Goal: Transaction & Acquisition: Purchase product/service

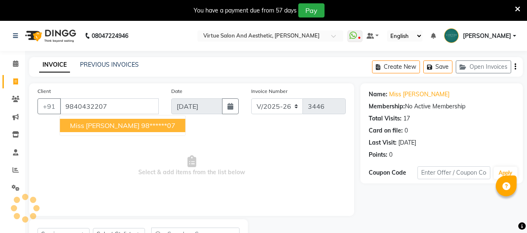
select select "4466"
select select "service"
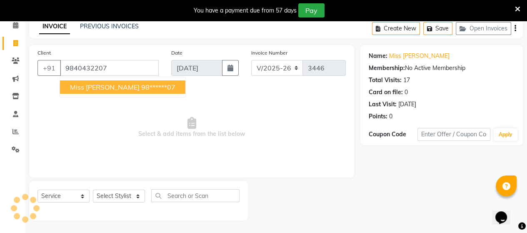
scroll to position [38, 0]
drag, startPoint x: 62, startPoint y: 67, endPoint x: 180, endPoint y: 76, distance: 117.7
click at [180, 76] on div "Client +91 9840432207 miss samptha 98******07 Date 04-09-2025 Invoice Number V/…" at bounding box center [191, 65] width 321 height 34
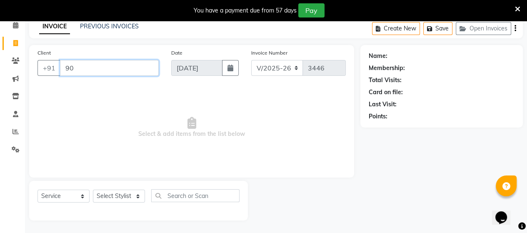
type input "9"
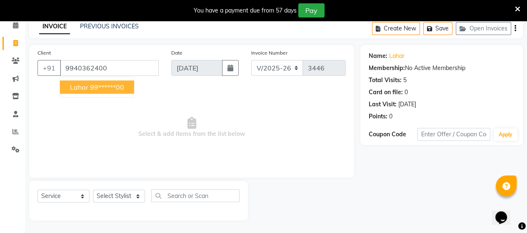
click at [74, 90] on span "Lahar" at bounding box center [79, 87] width 18 height 8
type input "99******00"
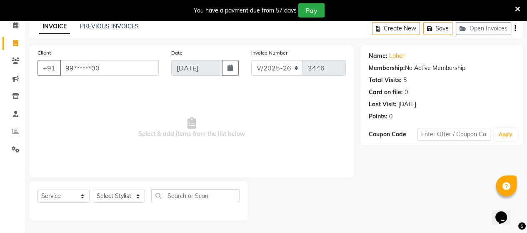
click at [232, 107] on span "Select & add items from the list below" at bounding box center [191, 127] width 308 height 83
drag, startPoint x: 115, startPoint y: 201, endPoint x: 118, endPoint y: 194, distance: 8.0
click at [115, 199] on select "Select Stylist Admin [PERSON_NAME] Apsu Auditor Ambattur [PERSON_NAME] Dingg - …" at bounding box center [119, 195] width 52 height 13
select select "87587"
click at [93, 190] on select "Select Stylist Admin [PERSON_NAME] Apsu Auditor Ambattur [PERSON_NAME] Dingg - …" at bounding box center [119, 195] width 52 height 13
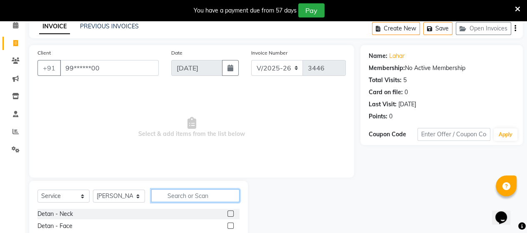
drag, startPoint x: 202, startPoint y: 197, endPoint x: 533, endPoint y: 244, distance: 333.8
click at [526, 194] on html "08047224946 Select Location × Virtue Salon And Aesthetic, Anna Nagar WhatsApp S…" at bounding box center [263, 78] width 527 height 233
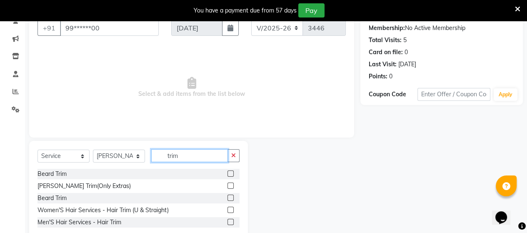
scroll to position [99, 0]
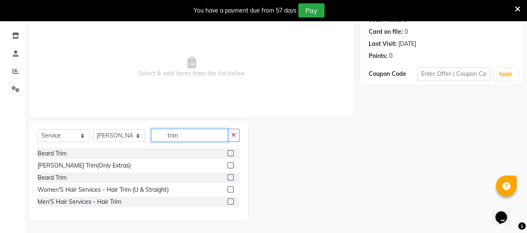
type input "trim"
click at [232, 188] on label at bounding box center [230, 189] width 6 height 6
click at [232, 188] on input "checkbox" at bounding box center [229, 189] width 5 height 5
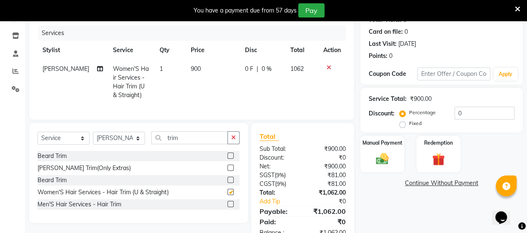
checkbox input "false"
click at [210, 144] on input "trim" at bounding box center [189, 137] width 77 height 13
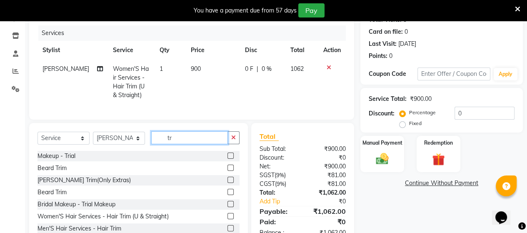
type input "t"
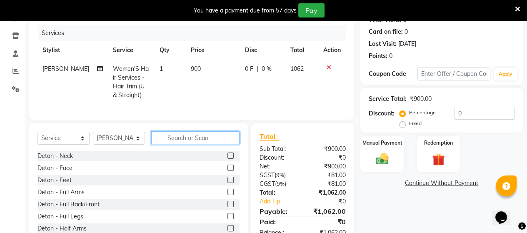
type input "c"
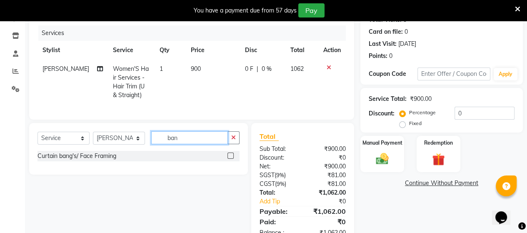
type input "ban"
click at [231, 159] on label at bounding box center [230, 155] width 6 height 6
click at [231, 159] on input "checkbox" at bounding box center [229, 155] width 5 height 5
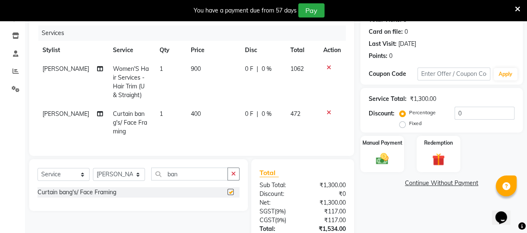
checkbox input "false"
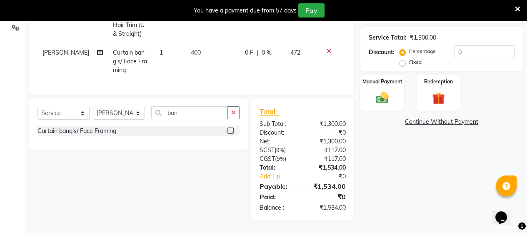
scroll to position [167, 0]
click at [379, 93] on img at bounding box center [381, 97] width 21 height 15
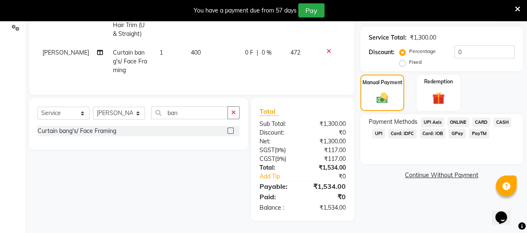
click at [500, 117] on span "CASH" at bounding box center [502, 122] width 18 height 10
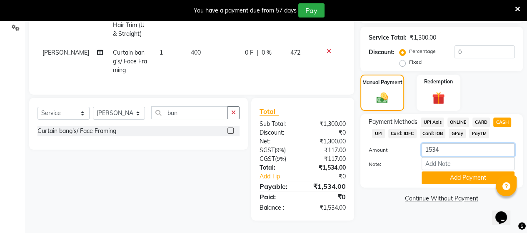
click at [446, 144] on input "1534" at bounding box center [467, 149] width 93 height 13
type input "1500"
click at [441, 174] on button "Add Payment" at bounding box center [467, 177] width 93 height 13
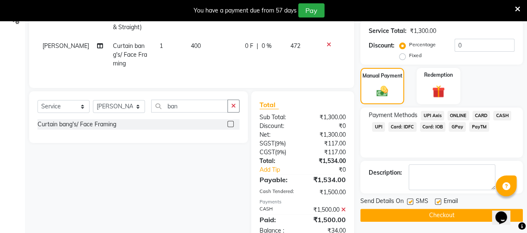
click at [378, 127] on span "UPI" at bounding box center [378, 127] width 13 height 10
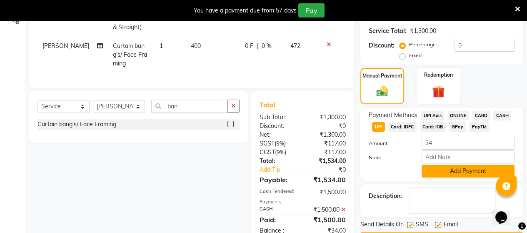
click at [460, 171] on button "Add Payment" at bounding box center [467, 170] width 93 height 13
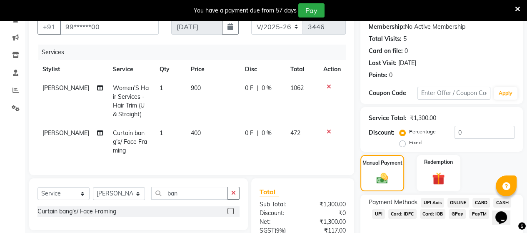
scroll to position [204, 0]
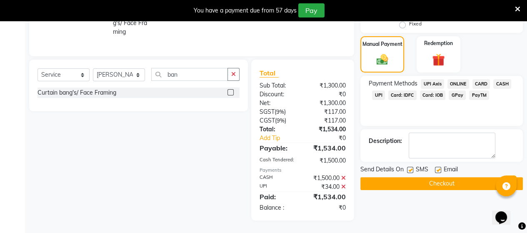
click at [411, 177] on button "Checkout" at bounding box center [441, 183] width 162 height 13
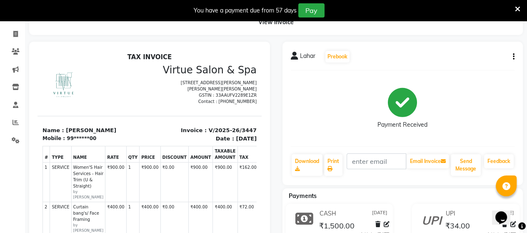
scroll to position [38, 0]
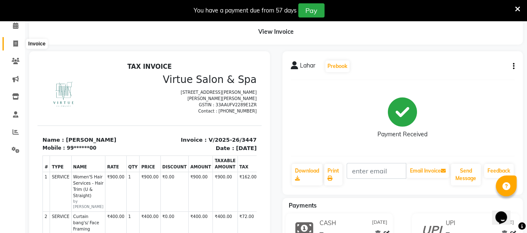
click at [13, 42] on icon at bounding box center [15, 43] width 5 height 6
select select "4466"
select select "service"
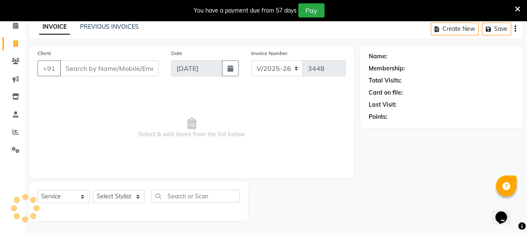
scroll to position [38, 0]
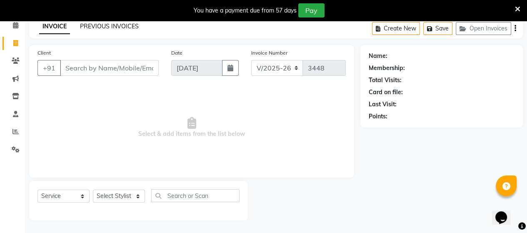
click at [104, 27] on link "PREVIOUS INVOICES" at bounding box center [109, 25] width 59 height 7
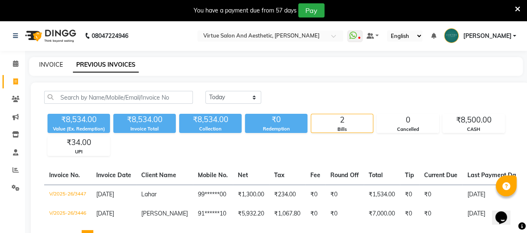
click at [44, 65] on link "INVOICE" at bounding box center [51, 64] width 24 height 7
select select "4466"
select select "service"
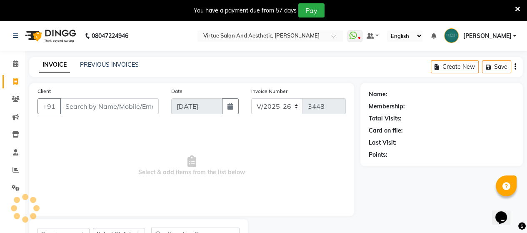
scroll to position [38, 0]
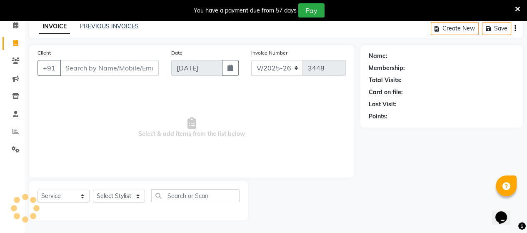
click at [92, 67] on input "Client" at bounding box center [109, 68] width 99 height 16
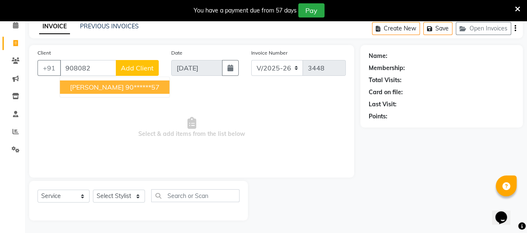
click at [130, 88] on ngb-highlight "90******57" at bounding box center [142, 87] width 34 height 8
type input "90******57"
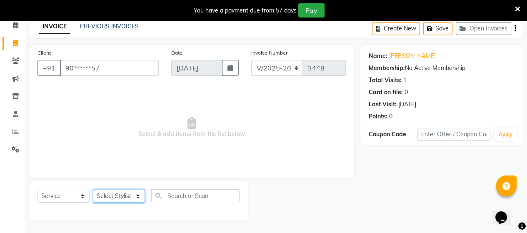
click at [93, 197] on select "Select Stylist Admin [PERSON_NAME] Apsu Auditor Ambattur [PERSON_NAME] Dingg - …" at bounding box center [119, 195] width 52 height 13
select select "40345"
click at [93, 190] on select "Select Stylist Admin [PERSON_NAME] Apsu Auditor Ambattur [PERSON_NAME] Dingg - …" at bounding box center [119, 195] width 52 height 13
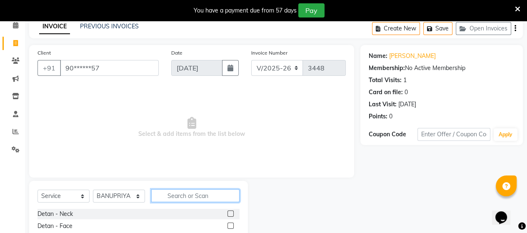
click at [192, 195] on input "text" at bounding box center [195, 195] width 88 height 13
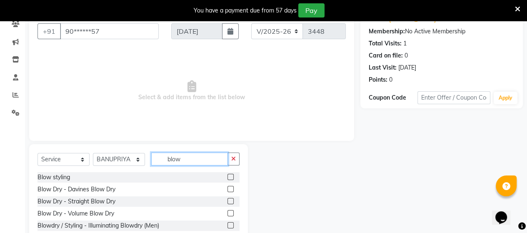
scroll to position [122, 0]
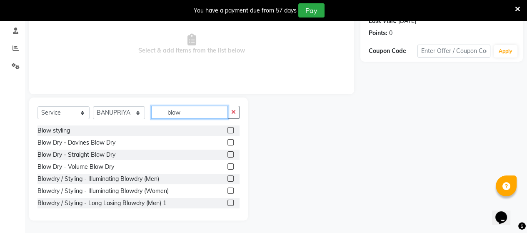
type input "blow"
click at [227, 189] on label at bounding box center [230, 190] width 6 height 6
click at [227, 189] on input "checkbox" at bounding box center [229, 190] width 5 height 5
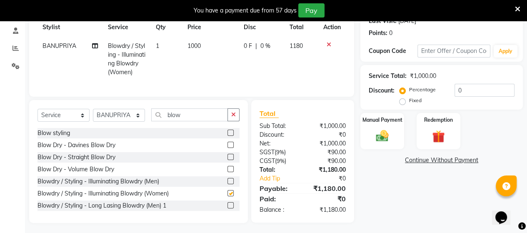
checkbox input "false"
click at [200, 46] on span "1000" at bounding box center [193, 45] width 13 height 7
select select "40345"
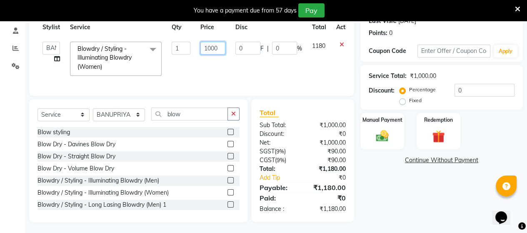
drag, startPoint x: 210, startPoint y: 49, endPoint x: 217, endPoint y: 50, distance: 6.7
click at [213, 49] on input "1000" at bounding box center [212, 48] width 25 height 13
type input "1500"
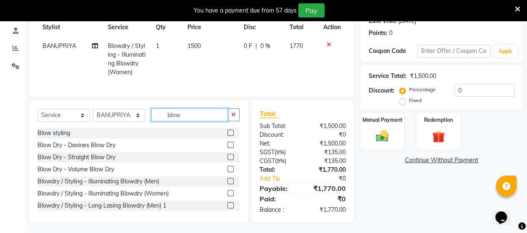
click at [191, 117] on input "blow" at bounding box center [189, 114] width 77 height 13
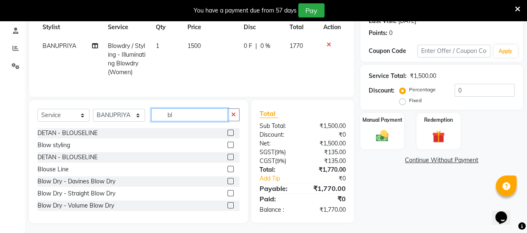
type input "b"
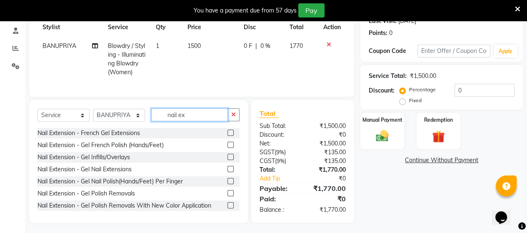
type input "nail ex"
click at [227, 172] on label at bounding box center [230, 169] width 6 height 6
click at [227, 172] on input "checkbox" at bounding box center [229, 169] width 5 height 5
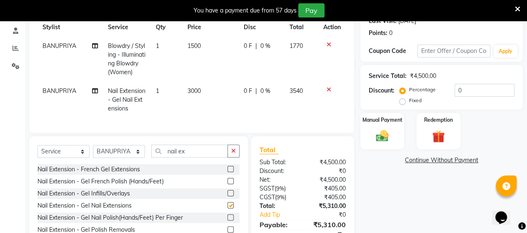
checkbox input "false"
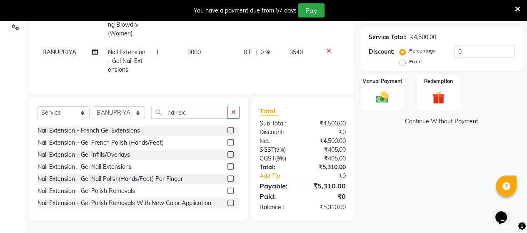
scroll to position [167, 0]
click at [382, 91] on img at bounding box center [381, 97] width 21 height 15
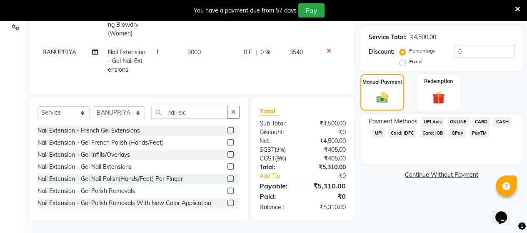
click at [378, 128] on span "UPI" at bounding box center [378, 133] width 13 height 10
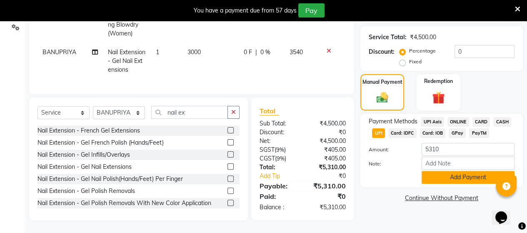
click at [435, 172] on button "Add Payment" at bounding box center [467, 177] width 93 height 13
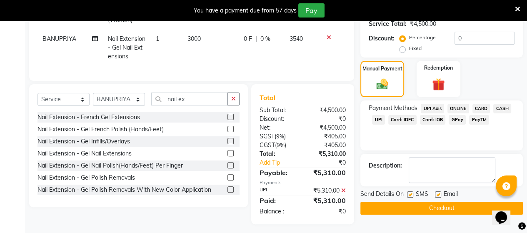
scroll to position [184, 0]
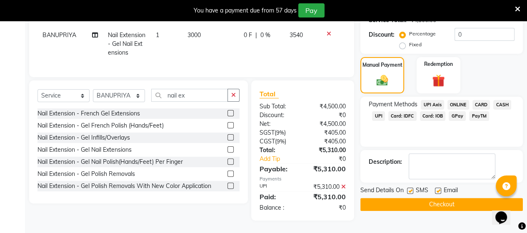
click at [416, 198] on button "Checkout" at bounding box center [441, 204] width 162 height 13
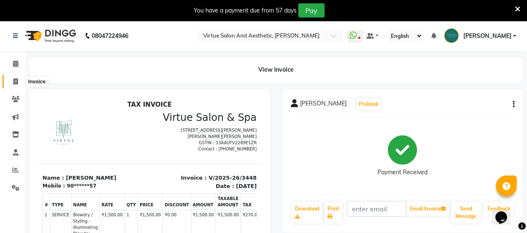
click at [11, 80] on span at bounding box center [15, 82] width 15 height 10
select select "4466"
select select "service"
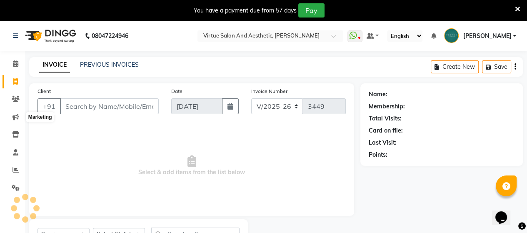
scroll to position [38, 0]
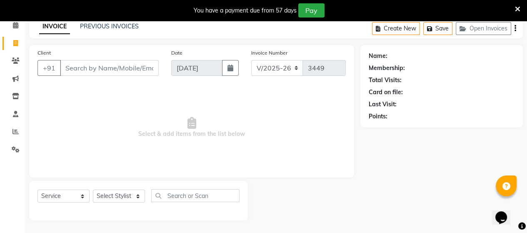
click at [84, 62] on input "Client" at bounding box center [109, 68] width 99 height 16
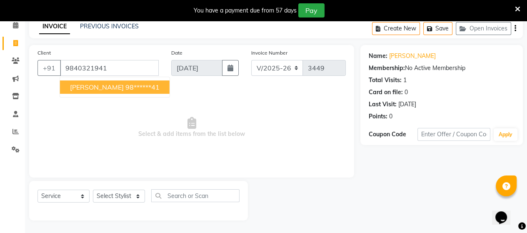
click at [98, 90] on span "RAJESHWARI" at bounding box center [97, 87] width 54 height 8
type input "98******41"
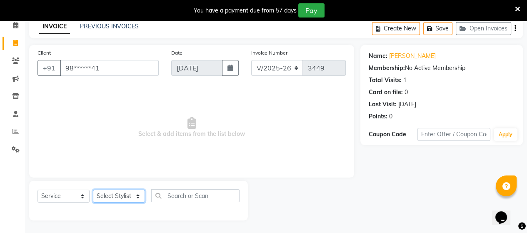
click at [112, 198] on select "Select Stylist Admin [PERSON_NAME] Apsu Auditor Ambattur [PERSON_NAME] Dingg - …" at bounding box center [119, 195] width 52 height 13
select select "25078"
click at [93, 190] on select "Select Stylist Admin [PERSON_NAME] Apsu Auditor Ambattur [PERSON_NAME] Dingg - …" at bounding box center [119, 195] width 52 height 13
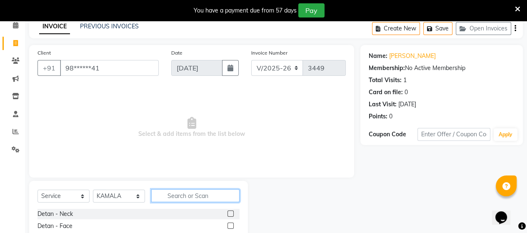
click at [178, 192] on input "text" at bounding box center [195, 195] width 88 height 13
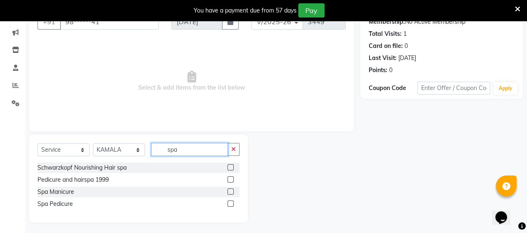
scroll to position [87, 0]
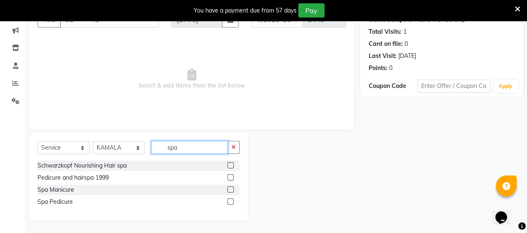
type input "spa"
click at [229, 201] on label at bounding box center [230, 201] width 6 height 6
click at [229, 201] on input "checkbox" at bounding box center [229, 201] width 5 height 5
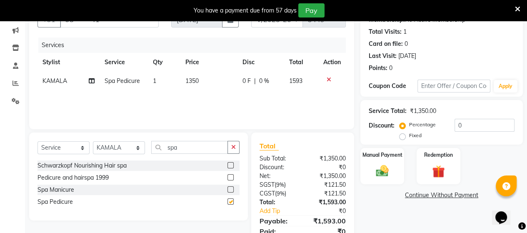
checkbox input "false"
click at [192, 149] on input "spa" at bounding box center [189, 147] width 77 height 13
type input "s"
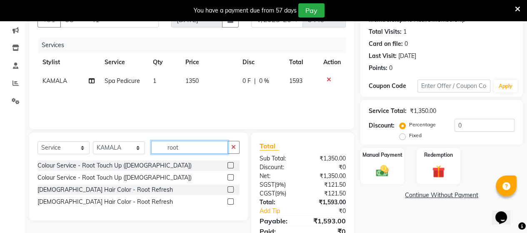
type input "root"
click at [230, 167] on label at bounding box center [230, 165] width 6 height 6
click at [230, 167] on input "checkbox" at bounding box center [229, 165] width 5 height 5
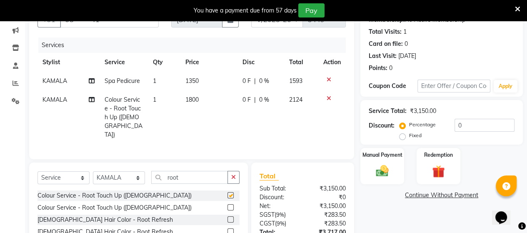
checkbox input "false"
click at [192, 171] on input "root" at bounding box center [189, 177] width 77 height 13
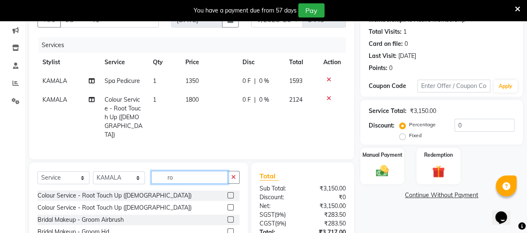
type input "r"
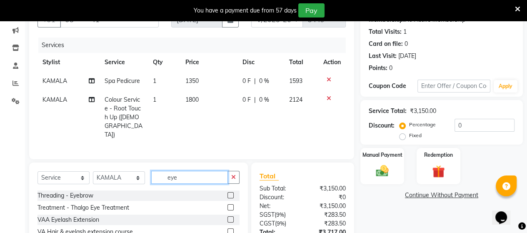
type input "eye"
click at [233, 192] on label at bounding box center [230, 195] width 6 height 6
click at [233, 193] on input "checkbox" at bounding box center [229, 195] width 5 height 5
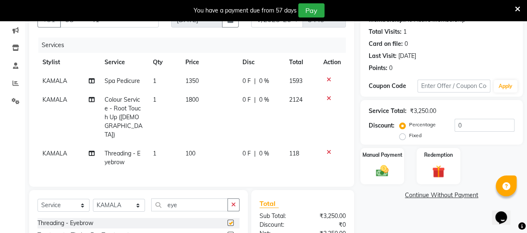
checkbox input "false"
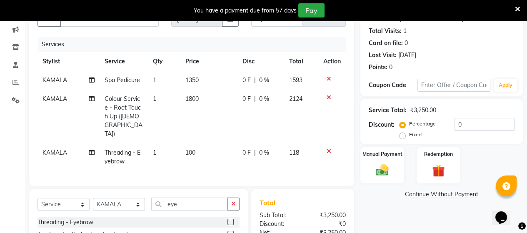
scroll to position [167, 0]
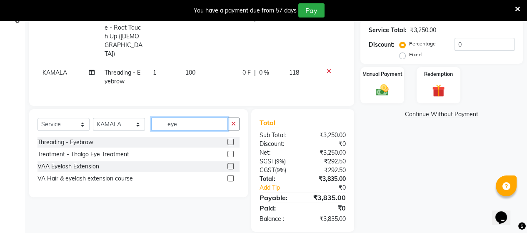
click at [204, 117] on input "eye" at bounding box center [189, 123] width 77 height 13
type input "e"
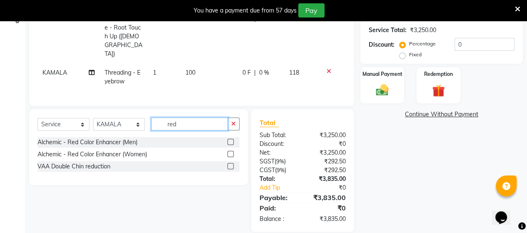
scroll to position [0, 0]
type input "red"
click at [232, 163] on label at bounding box center [230, 166] width 6 height 6
click at [232, 164] on input "checkbox" at bounding box center [229, 166] width 5 height 5
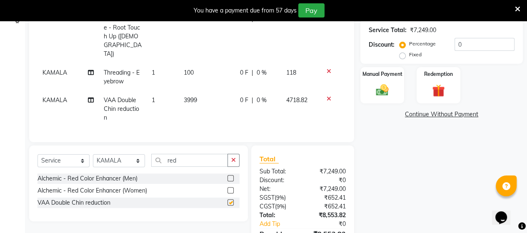
checkbox input "false"
click at [328, 96] on icon at bounding box center [328, 99] width 5 height 6
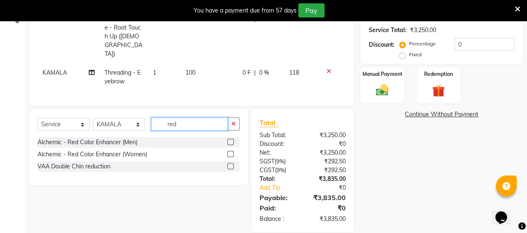
click at [195, 117] on input "red" at bounding box center [189, 123] width 77 height 13
type input "r"
type input "you"
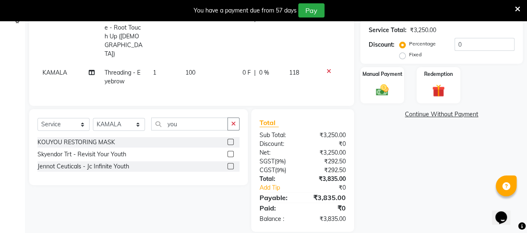
click at [228, 151] on label at bounding box center [230, 154] width 6 height 6
click at [228, 152] on input "checkbox" at bounding box center [229, 154] width 5 height 5
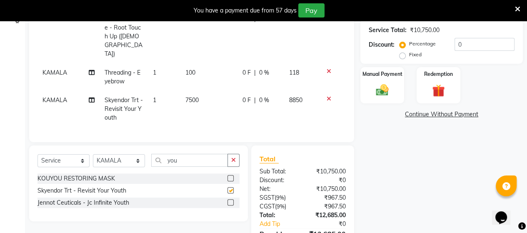
checkbox input "false"
click at [326, 96] on icon at bounding box center [328, 99] width 5 height 6
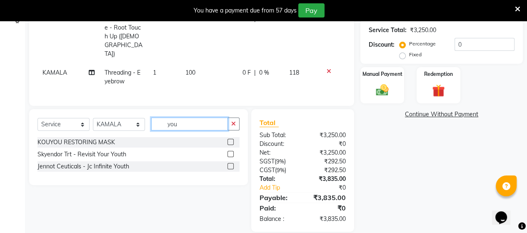
click at [204, 117] on input "you" at bounding box center [189, 123] width 77 height 13
type input "y"
type input "r"
type input "corr"
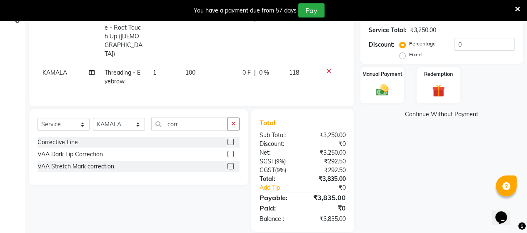
click at [231, 139] on label at bounding box center [230, 142] width 6 height 6
click at [231, 139] on input "checkbox" at bounding box center [229, 141] width 5 height 5
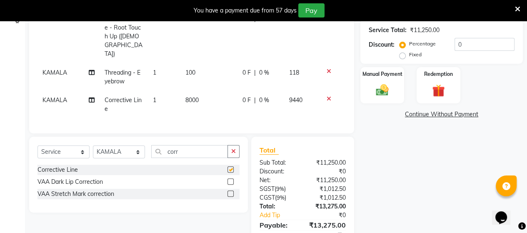
checkbox input "false"
click at [195, 145] on input "corr" at bounding box center [189, 151] width 77 height 13
type input "c"
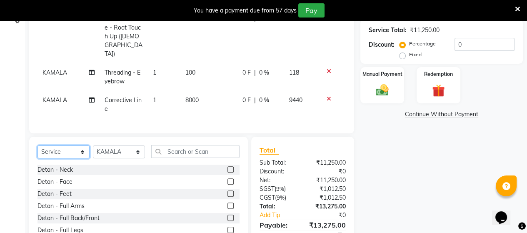
click at [48, 145] on select "Select Service Product Membership Package Voucher Prepaid Gift Card" at bounding box center [63, 151] width 52 height 13
select select "membership"
click at [37, 145] on select "Select Service Product Membership Package Voucher Prepaid Gift Card" at bounding box center [63, 151] width 52 height 13
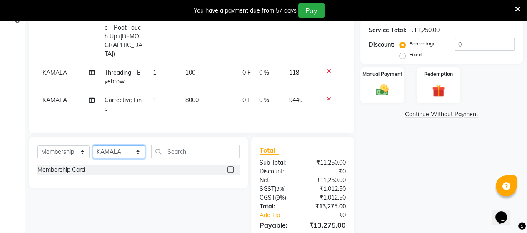
click at [118, 145] on select "Select Stylist Admin [PERSON_NAME] Apsu Auditor Ambattur [PERSON_NAME] Dingg - …" at bounding box center [119, 151] width 52 height 13
select select "25071"
click at [93, 145] on select "Select Stylist Admin [PERSON_NAME] Apsu Auditor Ambattur [PERSON_NAME] Dingg - …" at bounding box center [119, 151] width 52 height 13
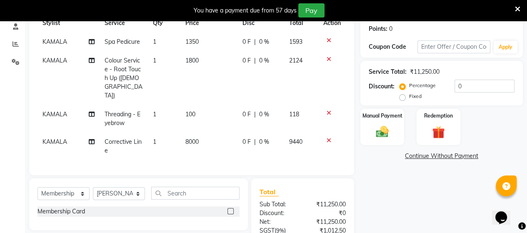
click at [51, 138] on span "KAMALA" at bounding box center [54, 141] width 25 height 7
select select "25078"
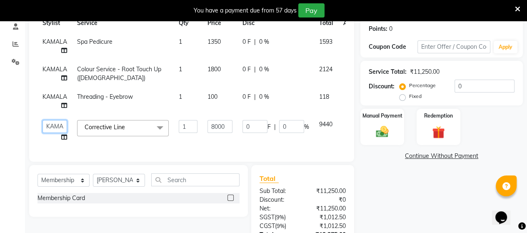
click at [50, 124] on select "Admin ANUSHA Apsu Auditor Ambattur Balaji BANUPRIYA Bharath Bhuvanesh Dingg - S…" at bounding box center [54, 126] width 25 height 13
select select "25071"
click at [43, 100] on span "KAMALA" at bounding box center [54, 96] width 25 height 7
select select "25078"
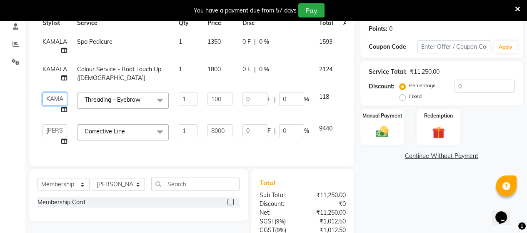
click at [44, 99] on select "Admin ANUSHA Apsu Auditor Ambattur Balaji BANUPRIYA Bharath Bhuvanesh Dingg - S…" at bounding box center [54, 98] width 25 height 13
select select "25071"
click at [50, 68] on span "KAMALA" at bounding box center [54, 68] width 25 height 7
select select "25078"
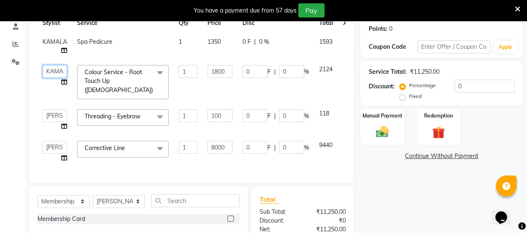
click at [50, 67] on select "Admin ANUSHA Apsu Auditor Ambattur Balaji BANUPRIYA Bharath Bhuvanesh Dingg - S…" at bounding box center [54, 71] width 25 height 13
select select "25071"
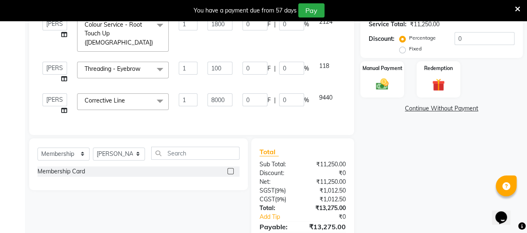
scroll to position [211, 0]
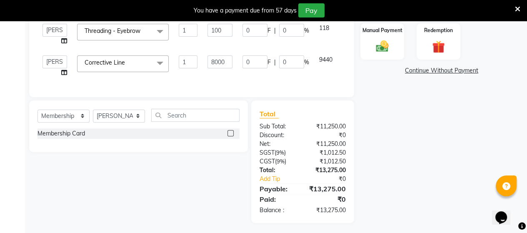
click at [230, 130] on label at bounding box center [230, 133] width 6 height 6
click at [230, 131] on input "checkbox" at bounding box center [229, 133] width 5 height 5
select select "select"
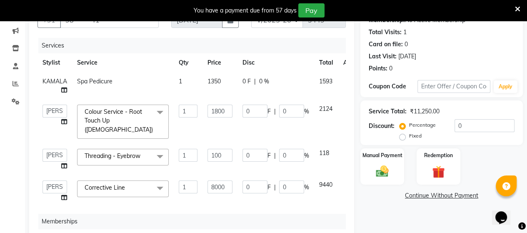
scroll to position [0, 0]
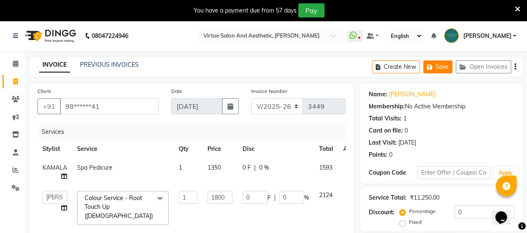
click at [435, 67] on button "Save" at bounding box center [437, 66] width 29 height 13
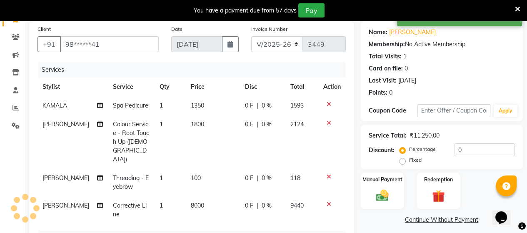
scroll to position [83, 0]
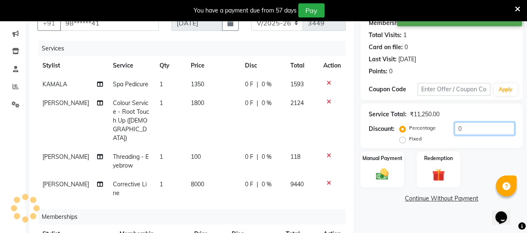
click at [460, 125] on input "0" at bounding box center [484, 128] width 60 height 13
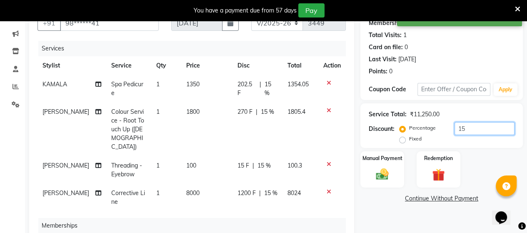
type input "15"
click at [401, 215] on div "Name: Rajeshwari Membership: No Active Membership Total Visits: 1 Card on file:…" at bounding box center [444, 191] width 169 height 383
drag, startPoint x: 264, startPoint y: 161, endPoint x: 272, endPoint y: 157, distance: 8.8
click at [265, 161] on div "15 F | 15 %" at bounding box center [257, 165] width 40 height 9
select select "25071"
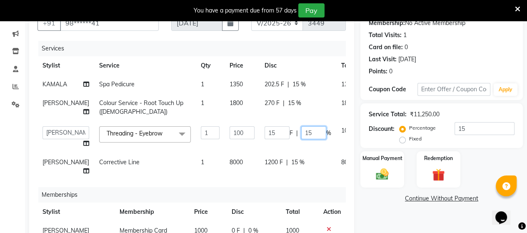
click at [301, 139] on input "15" at bounding box center [313, 132] width 25 height 13
type input "1"
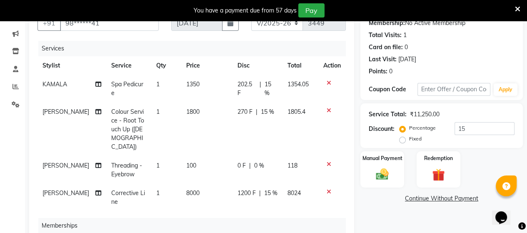
drag, startPoint x: 289, startPoint y: 85, endPoint x: 307, endPoint y: 85, distance: 18.7
click at [294, 84] on tr "KAMALA Spa Pedicure 1 1350 202.5 F | 15 % 1354.05" at bounding box center [191, 88] width 308 height 27
click at [264, 83] on span "15 %" at bounding box center [270, 88] width 13 height 17
select select "25078"
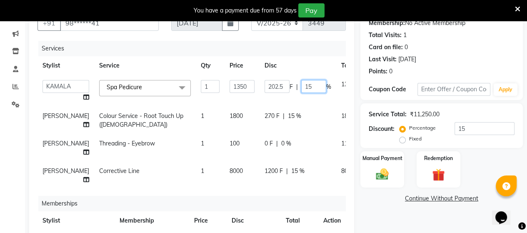
click at [301, 85] on input "15" at bounding box center [313, 86] width 25 height 13
type input "1"
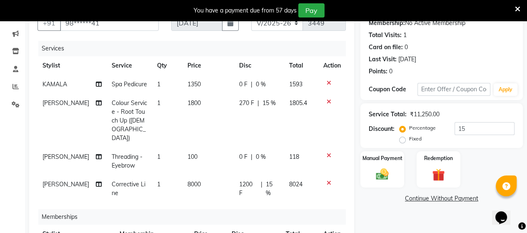
click at [296, 138] on tbody "KAMALA Spa Pedicure 1 1350 0 F | 0 % 1593 ANUSHA Colour Service - Root Touch Up…" at bounding box center [191, 138] width 308 height 127
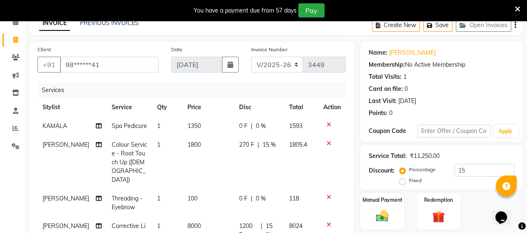
scroll to position [0, 0]
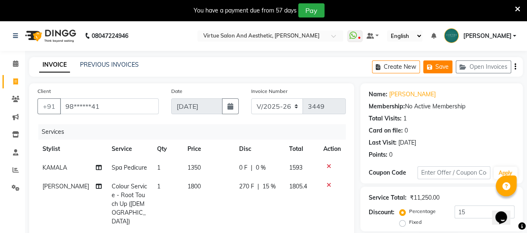
click at [440, 70] on button "Save" at bounding box center [437, 66] width 29 height 13
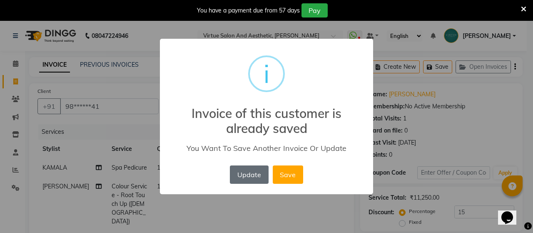
click at [248, 171] on button "Update" at bounding box center [249, 174] width 38 height 18
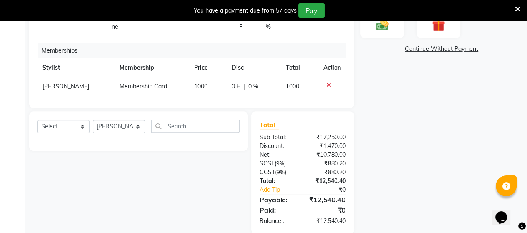
scroll to position [246, 0]
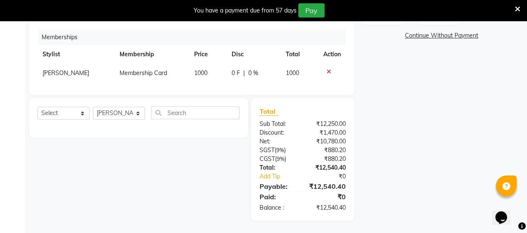
click at [323, 69] on div at bounding box center [331, 72] width 17 height 6
click at [326, 69] on icon at bounding box center [328, 72] width 5 height 6
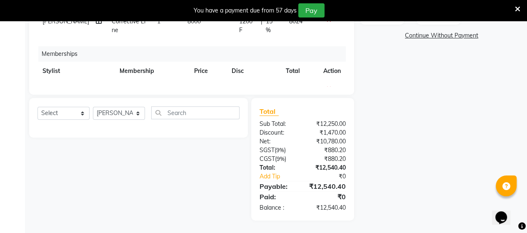
scroll to position [197, 0]
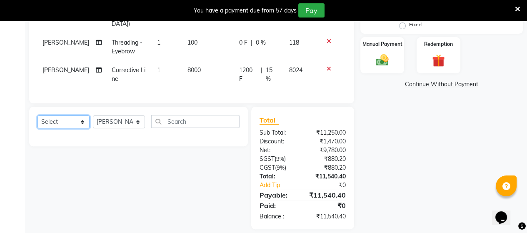
click at [57, 117] on select "Select Service Product Membership Package Voucher Prepaid Gift Card" at bounding box center [63, 121] width 52 height 13
click at [37, 115] on select "Select Service Product Membership Package Voucher Prepaid Gift Card" at bounding box center [63, 121] width 52 height 13
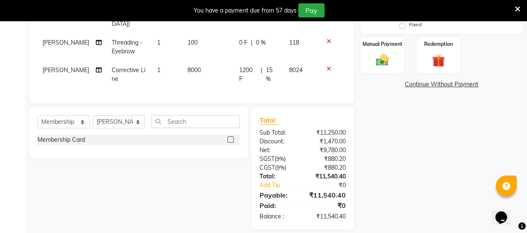
click at [229, 136] on label at bounding box center [230, 139] width 6 height 6
click at [229, 137] on input "checkbox" at bounding box center [229, 139] width 5 height 5
select select "select"
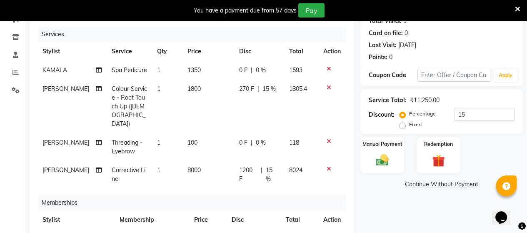
scroll to position [31, 0]
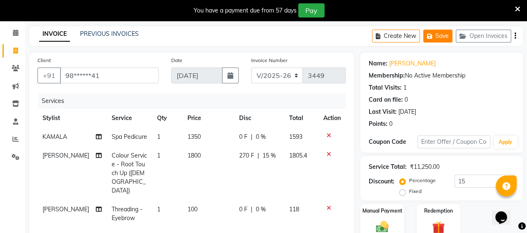
click at [431, 37] on icon "button" at bounding box center [431, 36] width 8 height 6
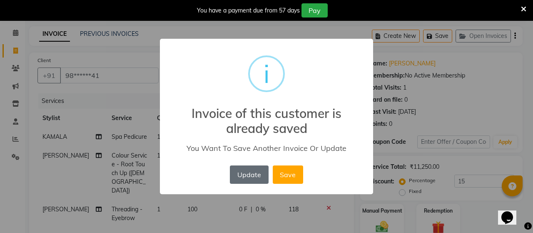
click at [253, 178] on button "Update" at bounding box center [249, 174] width 38 height 18
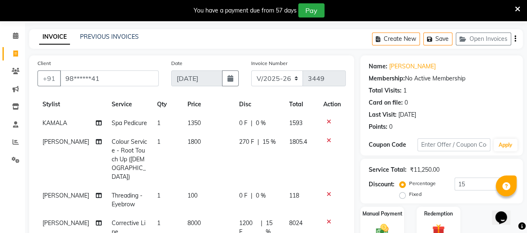
scroll to position [42, 0]
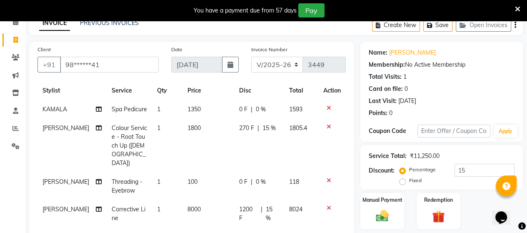
click at [263, 111] on div "0 F | 0 %" at bounding box center [259, 109] width 40 height 9
select select "25078"
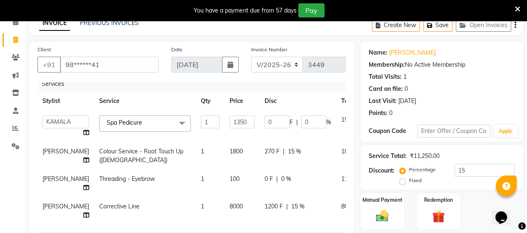
scroll to position [12, 0]
click at [301, 115] on input "0" at bounding box center [313, 121] width 25 height 13
type input "15"
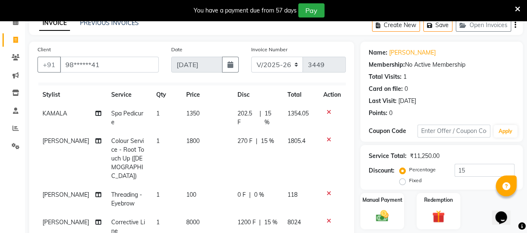
click at [303, 157] on tr "ANUSHA Colour Service - Root Touch Up (Female) 1 1800 270 F | 15 % 1805.4" at bounding box center [191, 159] width 308 height 54
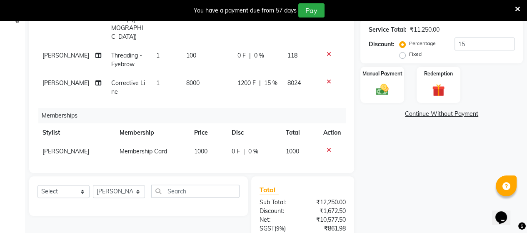
scroll to position [163, 0]
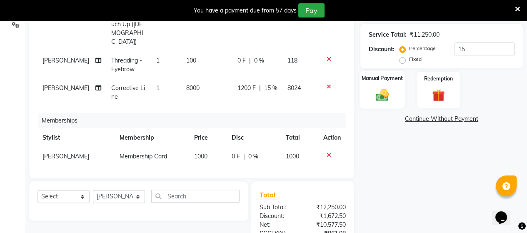
click at [388, 101] on img at bounding box center [381, 94] width 21 height 15
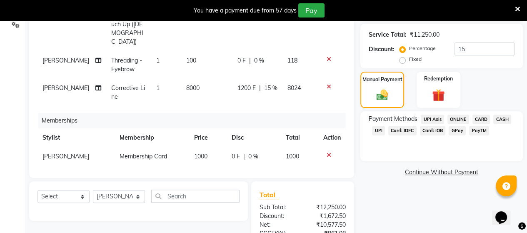
click at [501, 120] on span "CASH" at bounding box center [502, 120] width 18 height 10
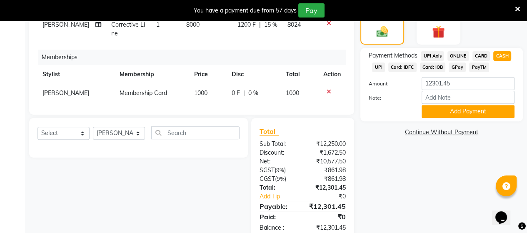
scroll to position [246, 0]
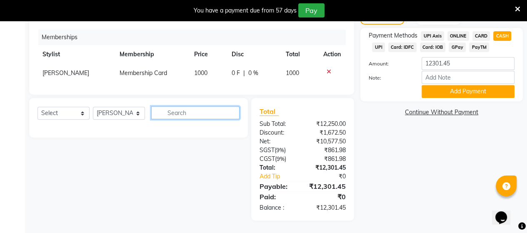
click at [191, 113] on input "text" at bounding box center [195, 112] width 88 height 13
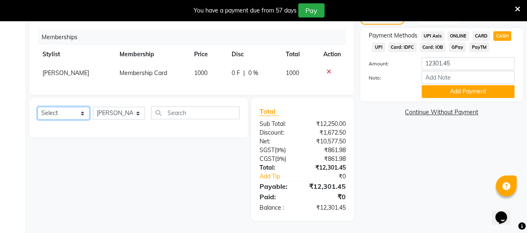
click at [46, 115] on select "Select Service Product Package Voucher Prepaid Gift Card" at bounding box center [63, 113] width 52 height 13
select select "product"
click at [37, 107] on select "Select Service Product Package Voucher Prepaid Gift Card" at bounding box center [63, 113] width 52 height 13
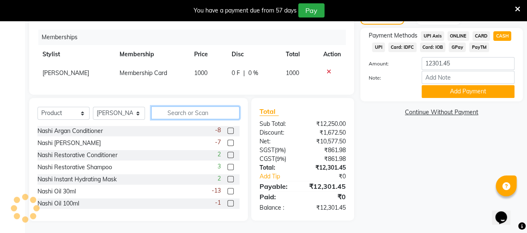
click at [180, 112] on input "text" at bounding box center [195, 112] width 88 height 13
type input "nas"
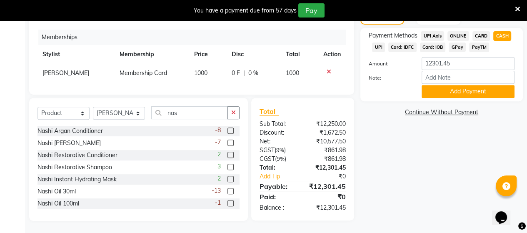
click at [227, 192] on label at bounding box center [230, 191] width 6 height 6
click at [227, 192] on input "checkbox" at bounding box center [229, 191] width 5 height 5
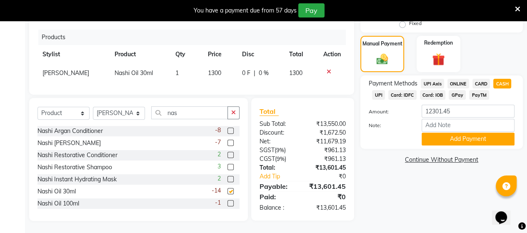
checkbox input "false"
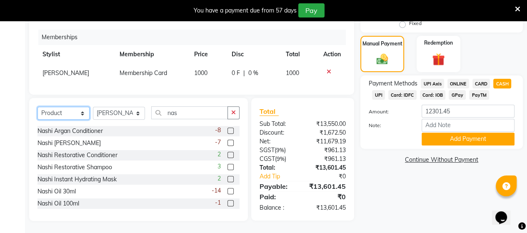
click at [54, 114] on select "Select Service Product Package Voucher Prepaid Gift Card" at bounding box center [63, 113] width 52 height 13
select select "service"
click at [37, 107] on select "Select Service Product Package Voucher Prepaid Gift Card" at bounding box center [63, 113] width 52 height 13
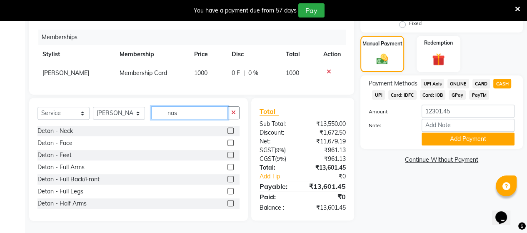
click at [187, 112] on input "nas" at bounding box center [189, 112] width 77 height 13
type input "n"
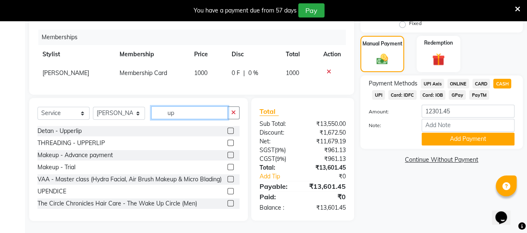
type input "up"
click at [227, 146] on label at bounding box center [230, 142] width 6 height 6
click at [227, 146] on input "checkbox" at bounding box center [229, 142] width 5 height 5
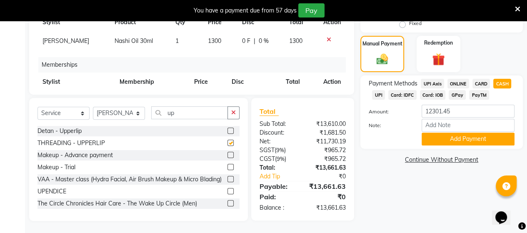
checkbox input "false"
click at [191, 115] on input "up" at bounding box center [189, 112] width 77 height 13
type input "u"
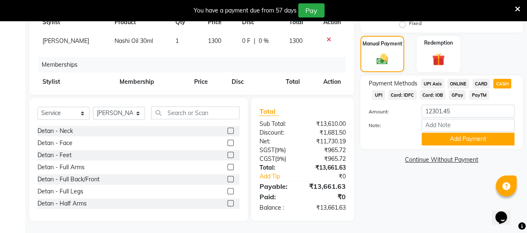
click at [227, 130] on label at bounding box center [230, 130] width 6 height 6
click at [227, 130] on input "checkbox" at bounding box center [229, 130] width 5 height 5
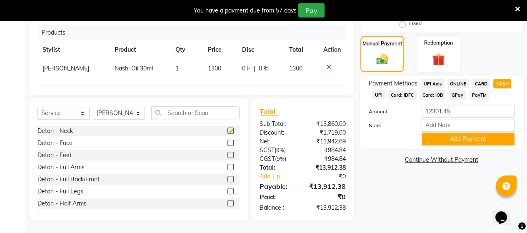
checkbox input "false"
click at [227, 144] on label at bounding box center [230, 142] width 6 height 6
click at [227, 144] on input "checkbox" at bounding box center [229, 142] width 5 height 5
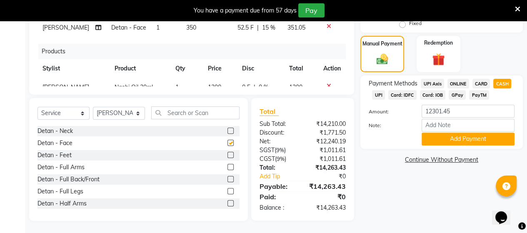
checkbox input "false"
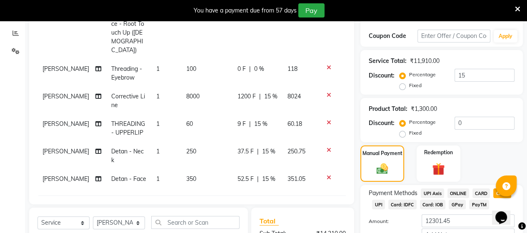
scroll to position [121, 0]
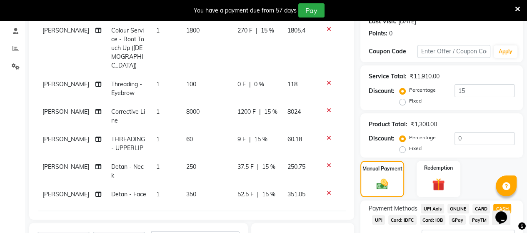
drag, startPoint x: 188, startPoint y: 159, endPoint x: 197, endPoint y: 157, distance: 9.2
click at [189, 159] on td "250" at bounding box center [206, 170] width 51 height 27
select select "25071"
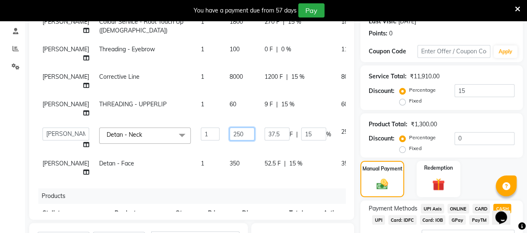
click at [229, 140] on input "250" at bounding box center [241, 133] width 25 height 13
type input "2"
type input "400"
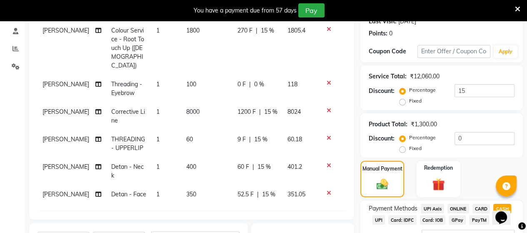
click at [218, 185] on td "350" at bounding box center [206, 194] width 51 height 19
select select "25071"
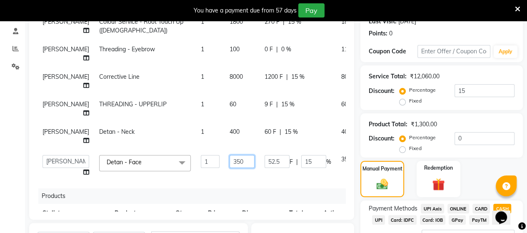
drag, startPoint x: 225, startPoint y: 169, endPoint x: 217, endPoint y: 171, distance: 8.1
click at [229, 168] on input "350" at bounding box center [241, 161] width 25 height 13
type input "3"
type input "400"
click at [299, 122] on tr "ANUSHA THREADING - UPPERLIP 1 60 9 F | 15 % 60.18" at bounding box center [215, 108] width 357 height 27
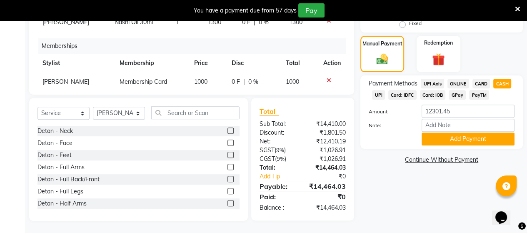
scroll to position [246, 0]
click at [423, 98] on span "Card: IOB" at bounding box center [433, 95] width 26 height 10
type input "14464.03"
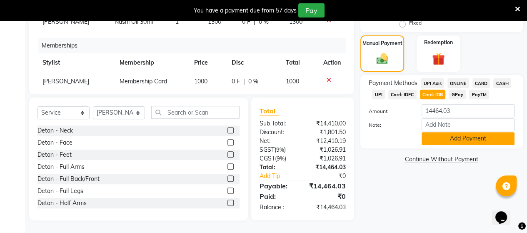
click at [446, 144] on button "Add Payment" at bounding box center [467, 138] width 93 height 13
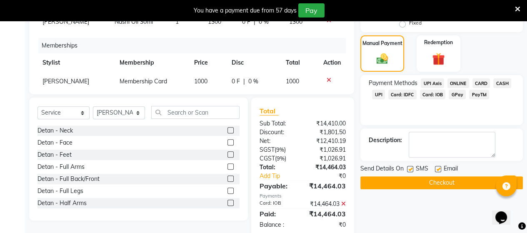
click at [397, 182] on button "Checkout" at bounding box center [441, 182] width 162 height 13
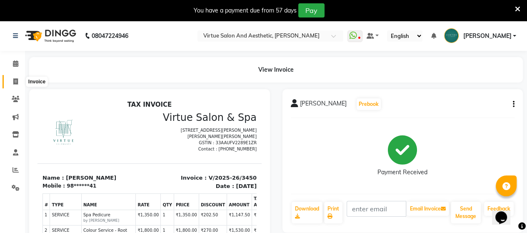
click at [15, 83] on icon at bounding box center [15, 81] width 5 height 6
select select "service"
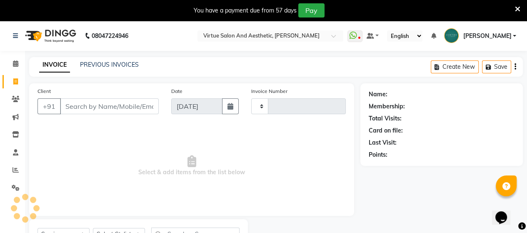
type input "3451"
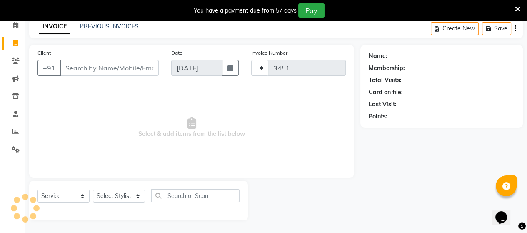
select select "4466"
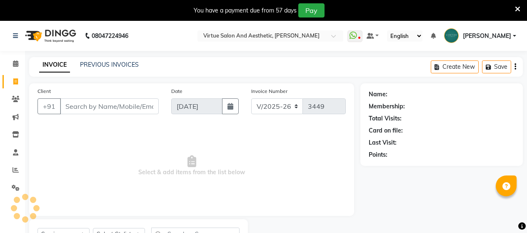
select select "4466"
select select "service"
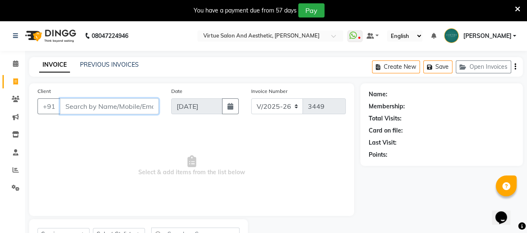
click at [102, 110] on input "Client" at bounding box center [109, 106] width 99 height 16
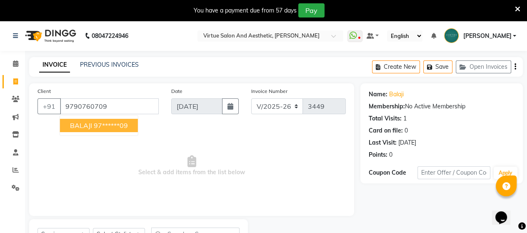
click at [92, 128] on button "BALAJI 97******09" at bounding box center [99, 125] width 78 height 13
type input "97******09"
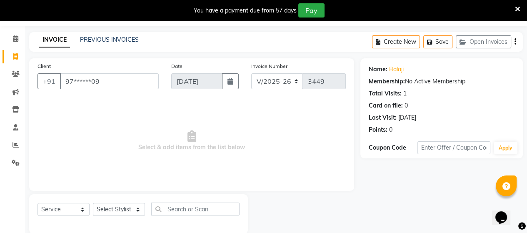
scroll to position [38, 0]
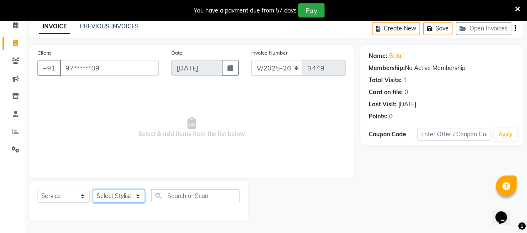
click at [118, 197] on select "Select Stylist Admin [PERSON_NAME] Apsu Auditor Ambattur [PERSON_NAME] Dingg - …" at bounding box center [119, 195] width 52 height 13
select select "40345"
click at [93, 190] on select "Select Stylist Admin [PERSON_NAME] Apsu Auditor Ambattur [PERSON_NAME] Dingg - …" at bounding box center [119, 195] width 52 height 13
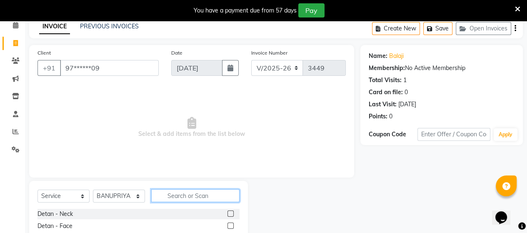
click at [179, 197] on input "text" at bounding box center [195, 195] width 88 height 13
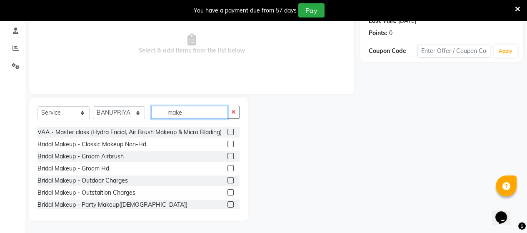
scroll to position [42, 0]
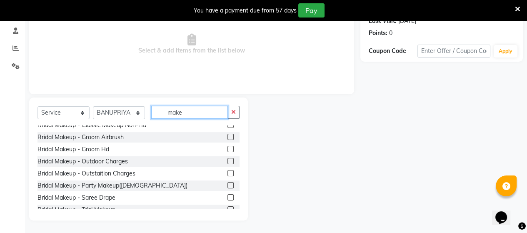
type input "make"
click at [227, 152] on label at bounding box center [230, 149] width 6 height 6
click at [227, 152] on input "checkbox" at bounding box center [229, 149] width 5 height 5
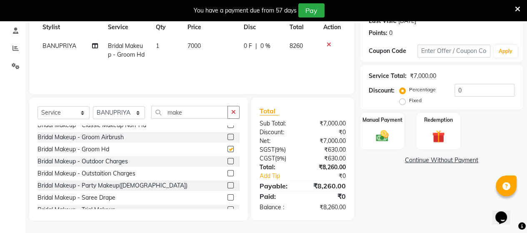
checkbox input "false"
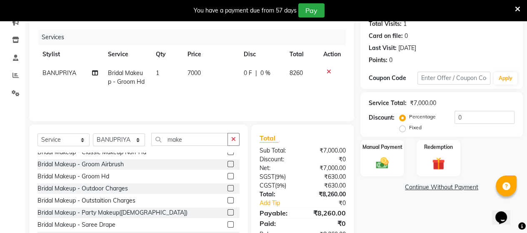
scroll to position [80, 0]
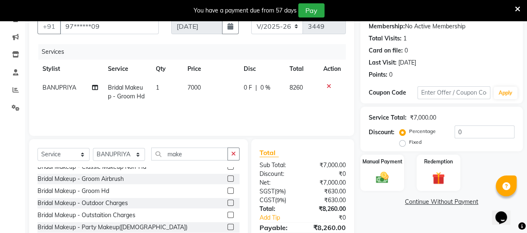
click at [214, 88] on td "7000" at bounding box center [210, 91] width 56 height 27
select select "40345"
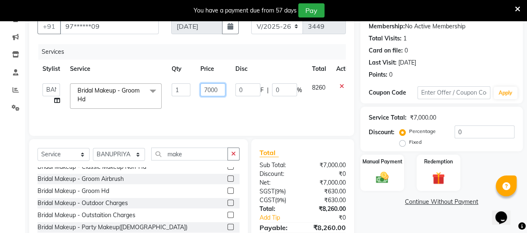
click at [219, 88] on input "7000" at bounding box center [212, 89] width 25 height 13
type input "7"
type input "5800"
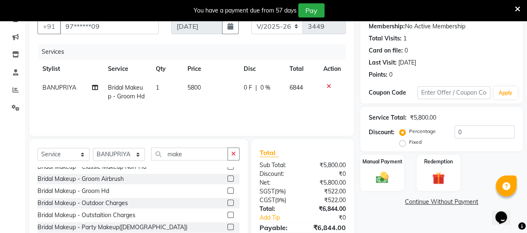
click at [304, 161] on div "₹5,800.00" at bounding box center [327, 165] width 50 height 9
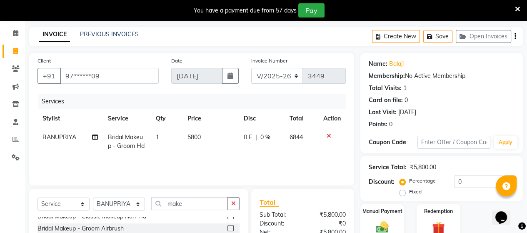
scroll to position [0, 0]
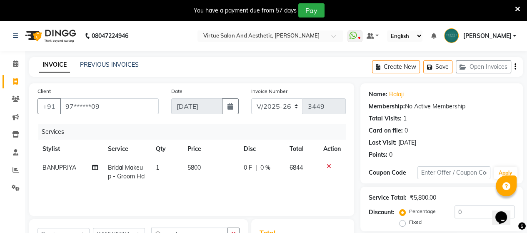
click at [515, 67] on icon "button" at bounding box center [515, 67] width 2 height 0
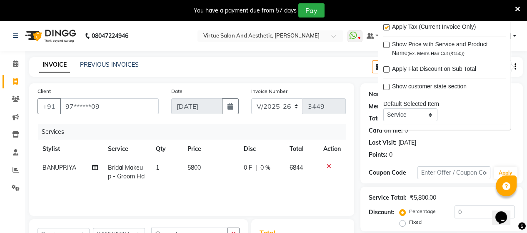
click at [385, 27] on label at bounding box center [386, 27] width 6 height 6
click at [385, 27] on input "checkbox" at bounding box center [385, 27] width 5 height 5
checkbox input "false"
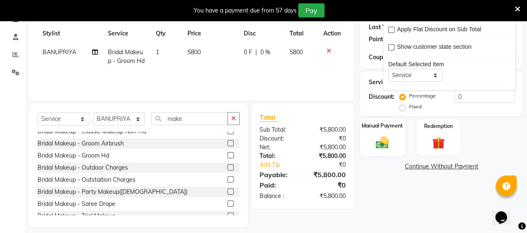
scroll to position [122, 0]
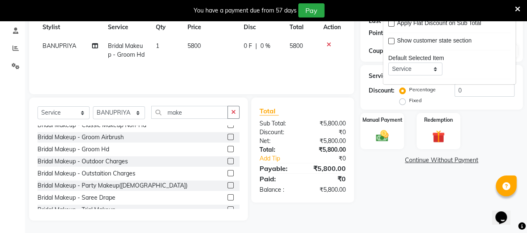
click at [386, 172] on div "Name: Balaji Membership: No Active Membership Total Visits: 1 Card on file: 0 L…" at bounding box center [444, 91] width 169 height 259
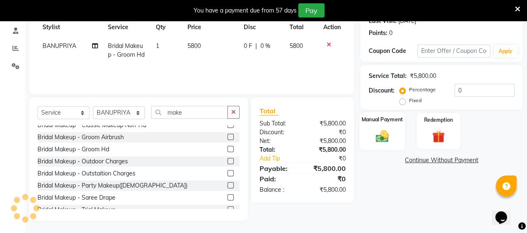
click at [377, 134] on img at bounding box center [381, 135] width 21 height 15
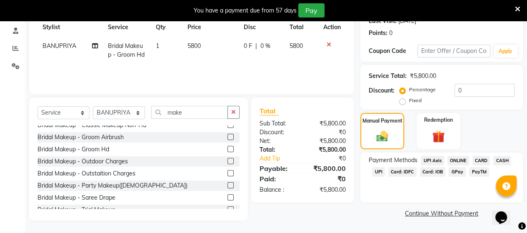
click at [379, 173] on span "UPI" at bounding box center [378, 172] width 13 height 10
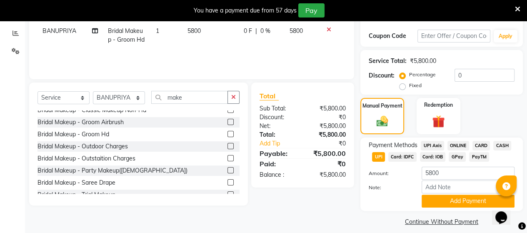
scroll to position [145, 0]
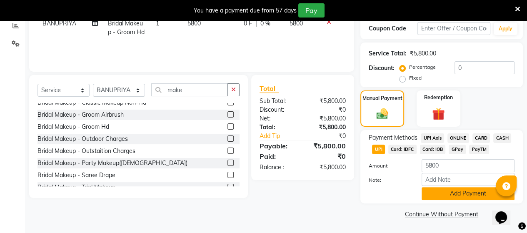
click at [433, 190] on button "Add Payment" at bounding box center [467, 193] width 93 height 13
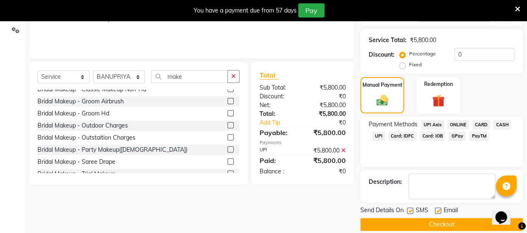
scroll to position [167, 0]
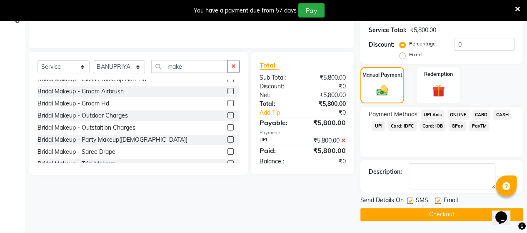
click at [389, 208] on button "Checkout" at bounding box center [441, 214] width 162 height 13
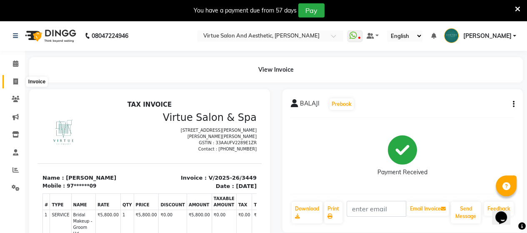
click at [13, 80] on icon at bounding box center [15, 81] width 5 height 6
select select "service"
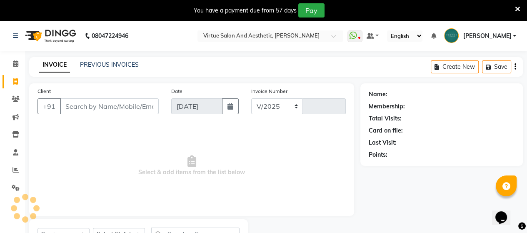
select select "4466"
type input "3450"
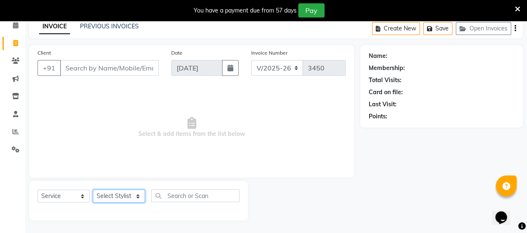
click at [109, 194] on select "Select Stylist Admin [PERSON_NAME] Apsu Auditor Ambattur [PERSON_NAME] Dingg - …" at bounding box center [119, 195] width 52 height 13
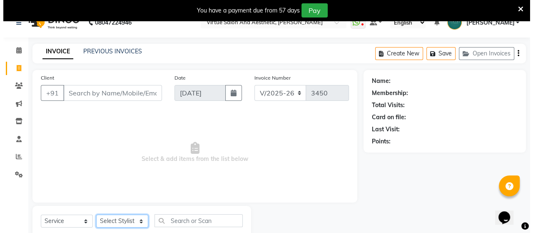
scroll to position [0, 0]
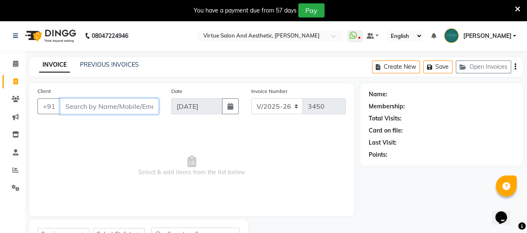
click at [115, 111] on input "Client" at bounding box center [109, 106] width 99 height 16
type input "9080051312"
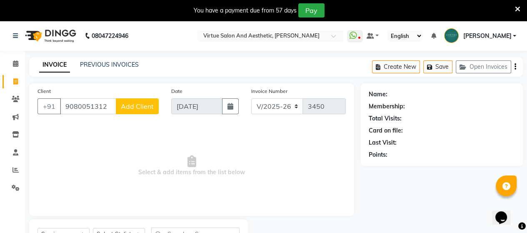
click at [131, 103] on span "Add Client" at bounding box center [137, 106] width 33 height 8
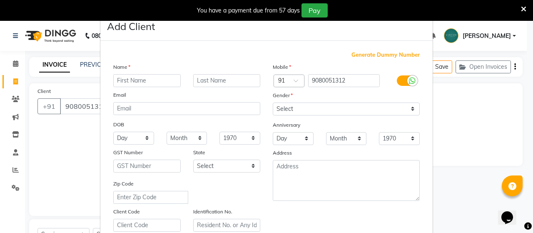
click at [148, 80] on input "text" at bounding box center [146, 80] width 67 height 13
type input "v"
type input "VARTINI"
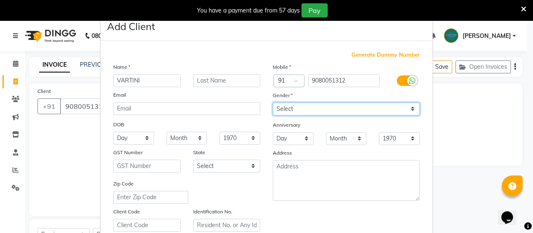
click at [345, 112] on select "Select [DEMOGRAPHIC_DATA] [DEMOGRAPHIC_DATA] Other Prefer Not To Say" at bounding box center [346, 108] width 147 height 13
select select "[DEMOGRAPHIC_DATA]"
click at [273, 103] on select "Select [DEMOGRAPHIC_DATA] [DEMOGRAPHIC_DATA] Other Prefer Not To Say" at bounding box center [346, 108] width 147 height 13
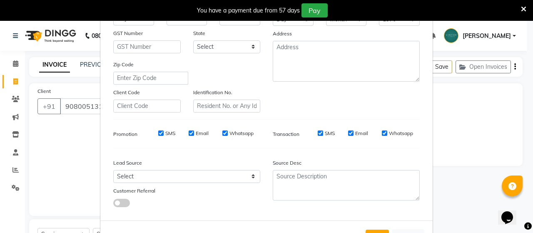
scroll to position [125, 0]
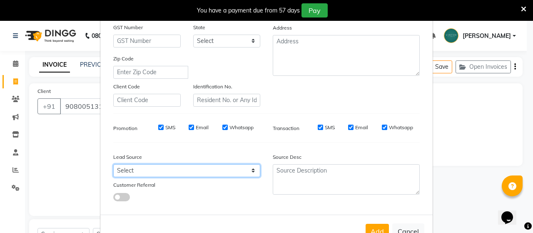
click at [166, 173] on select "Select Walk-in Referral Internet Friend Word of Mouth Advertisement Facebook Ju…" at bounding box center [186, 170] width 147 height 13
select select "30564"
click at [113, 167] on select "Select Walk-in Referral Internet Friend Word of Mouth Advertisement Facebook Ju…" at bounding box center [186, 170] width 147 height 13
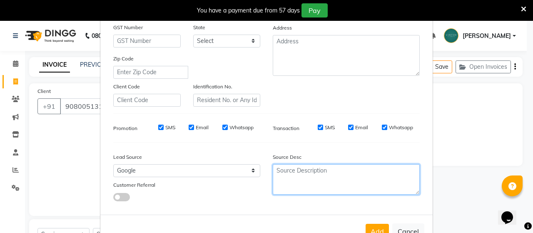
click at [296, 183] on textarea at bounding box center [346, 179] width 147 height 30
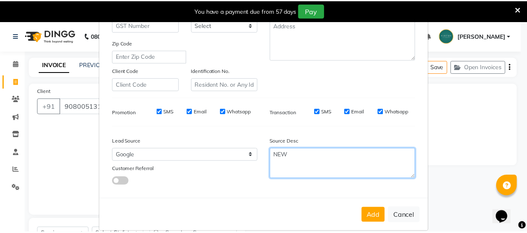
scroll to position [155, 0]
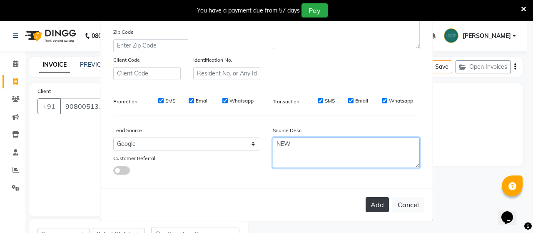
type textarea "NEW"
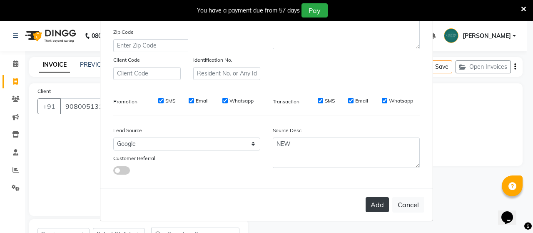
click at [372, 208] on button "Add" at bounding box center [377, 204] width 23 height 15
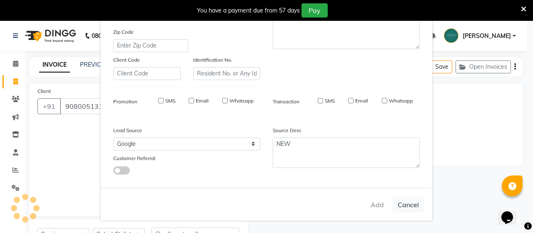
type input "90******12"
select select
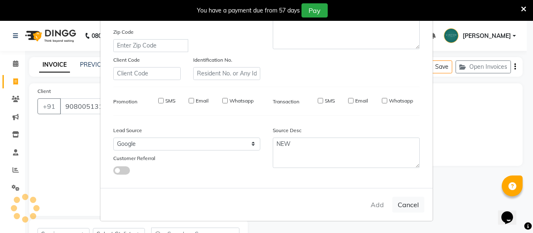
select select
checkbox input "false"
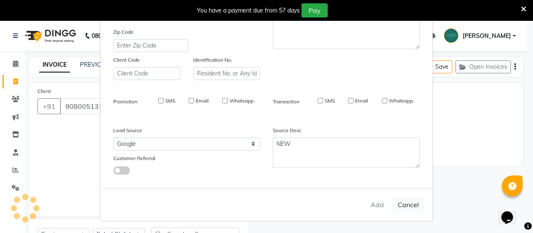
checkbox input "false"
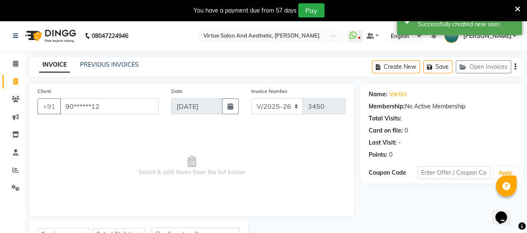
scroll to position [38, 0]
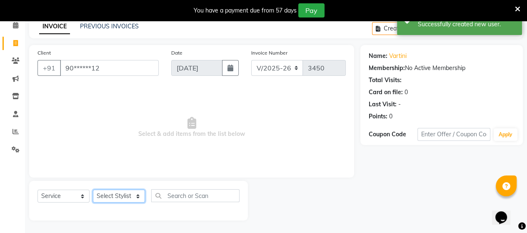
click at [111, 198] on select "Select Stylist Admin [PERSON_NAME] Apsu Auditor Ambattur [PERSON_NAME] Dingg - …" at bounding box center [119, 195] width 52 height 13
select select "47999"
click at [93, 190] on select "Select Stylist Admin [PERSON_NAME] Apsu Auditor Ambattur [PERSON_NAME] Dingg - …" at bounding box center [119, 195] width 52 height 13
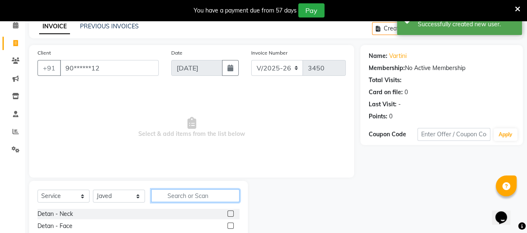
click at [167, 199] on input "text" at bounding box center [195, 195] width 88 height 13
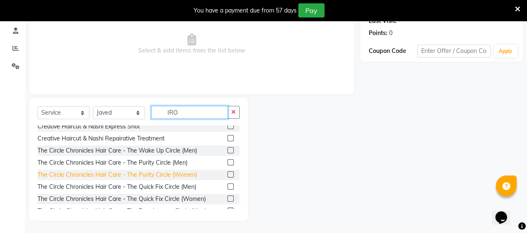
scroll to position [62, 0]
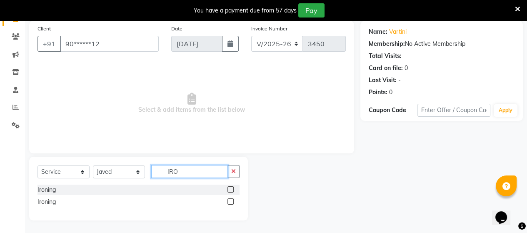
type input "IRO"
click at [228, 189] on label at bounding box center [230, 189] width 6 height 6
click at [228, 189] on input "checkbox" at bounding box center [229, 189] width 5 height 5
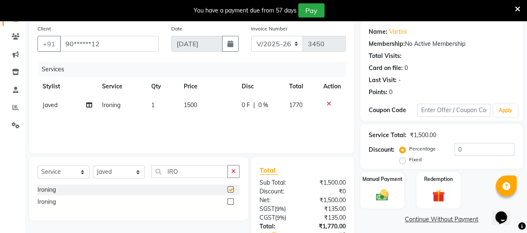
checkbox input "false"
click at [232, 202] on label at bounding box center [230, 201] width 6 height 6
click at [232, 202] on input "checkbox" at bounding box center [229, 201] width 5 height 5
checkbox input "false"
click at [328, 122] on icon at bounding box center [328, 123] width 5 height 6
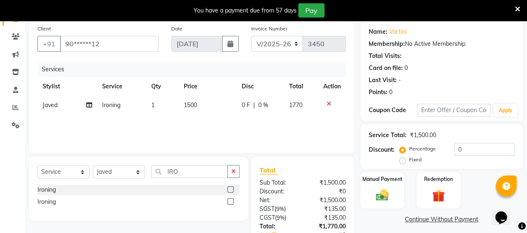
click at [198, 103] on td "1500" at bounding box center [208, 105] width 58 height 19
select select "47999"
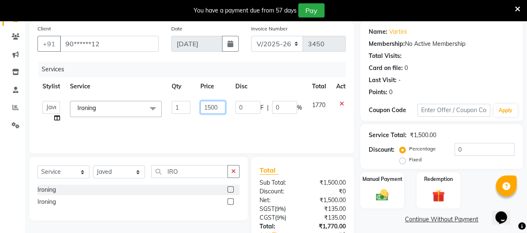
click at [219, 108] on input "1500" at bounding box center [212, 107] width 25 height 13
type input "1"
type input "900"
click at [300, 189] on div "Discount:" at bounding box center [278, 191] width 50 height 9
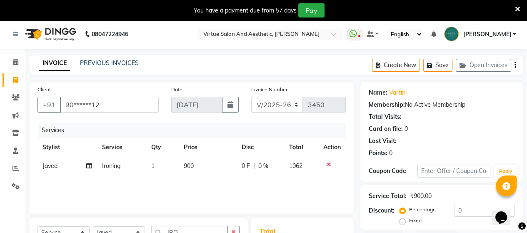
scroll to position [0, 0]
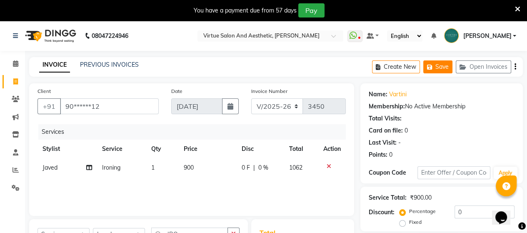
click at [445, 66] on button "Save" at bounding box center [437, 66] width 29 height 13
click at [435, 62] on button "Save" at bounding box center [437, 66] width 29 height 13
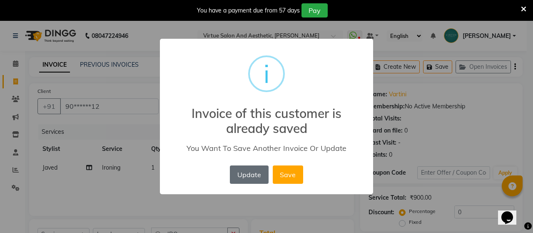
click at [242, 176] on button "Update" at bounding box center [249, 174] width 38 height 18
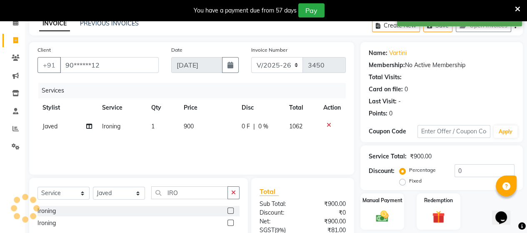
scroll to position [121, 0]
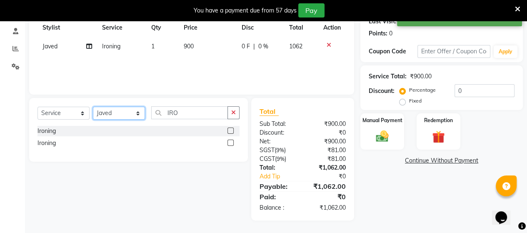
click at [112, 117] on select "Select Stylist Admin [PERSON_NAME] Apsu Auditor Ambattur [PERSON_NAME] Dingg - …" at bounding box center [119, 113] width 52 height 13
select select "40345"
click at [93, 107] on select "Select Stylist Admin [PERSON_NAME] Apsu Auditor Ambattur [PERSON_NAME] Dingg - …" at bounding box center [119, 113] width 52 height 13
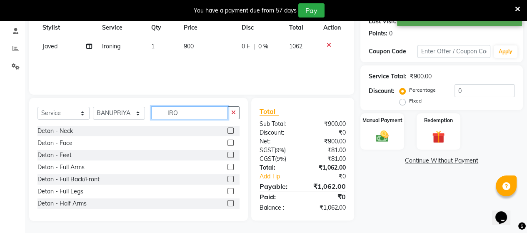
click at [197, 115] on input "IRO" at bounding box center [189, 112] width 77 height 13
type input "I"
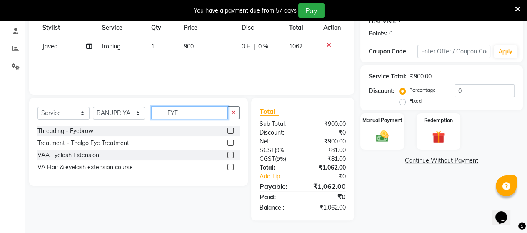
type input "EYE"
click at [230, 131] on label at bounding box center [230, 130] width 6 height 6
click at [230, 131] on input "checkbox" at bounding box center [229, 130] width 5 height 5
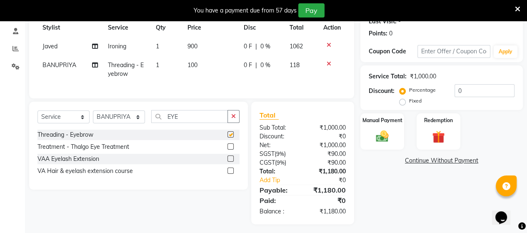
checkbox input "false"
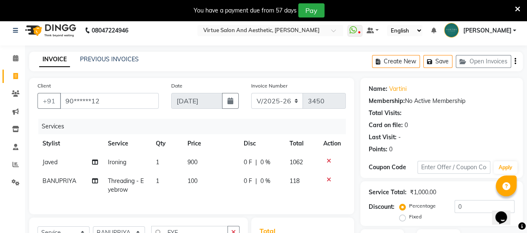
scroll to position [0, 0]
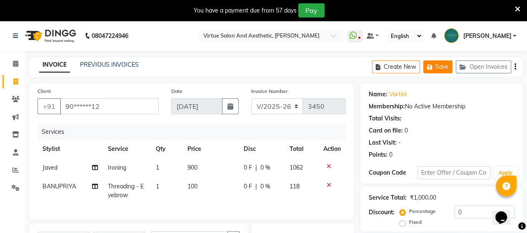
click at [438, 65] on button "Save" at bounding box center [437, 66] width 29 height 13
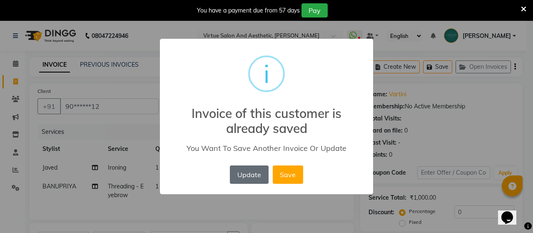
click at [253, 174] on button "Update" at bounding box center [249, 174] width 38 height 18
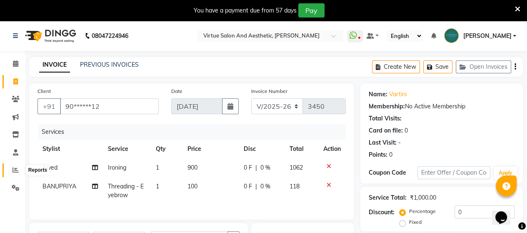
click at [10, 170] on span at bounding box center [15, 170] width 15 height 10
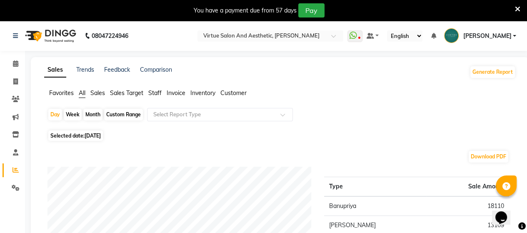
click at [88, 113] on div "Month" at bounding box center [92, 115] width 19 height 12
select select "9"
select select "2025"
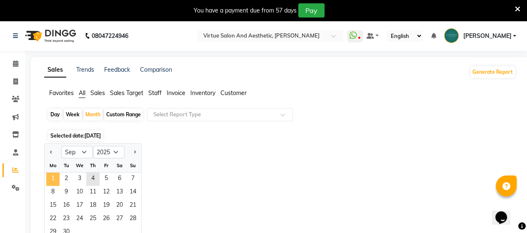
click at [48, 175] on span "1" at bounding box center [52, 178] width 13 height 13
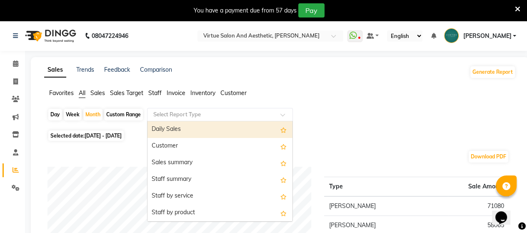
click at [214, 118] on input "text" at bounding box center [212, 114] width 120 height 8
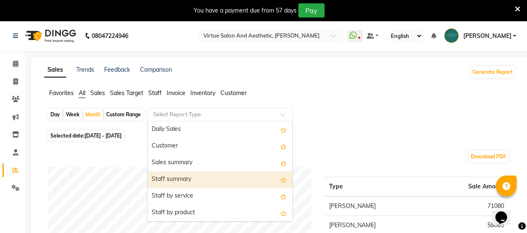
click at [196, 181] on div "Staff summary" at bounding box center [219, 179] width 145 height 17
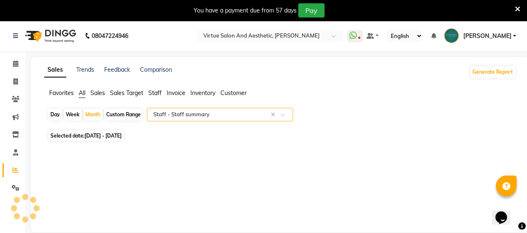
select select "full_report"
select select "csv"
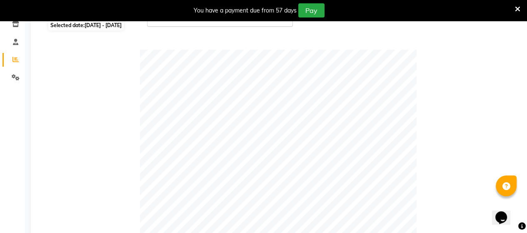
scroll to position [0, 94]
type input "."
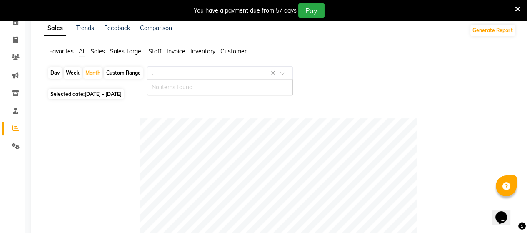
scroll to position [0, 0]
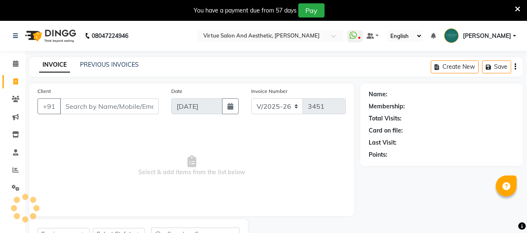
select select "4466"
select select "service"
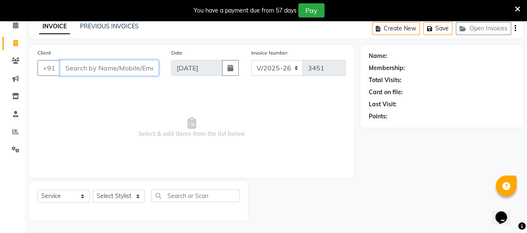
scroll to position [38, 0]
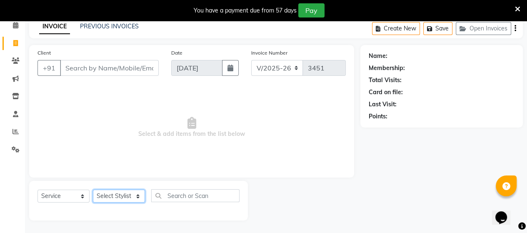
click at [102, 193] on select "Select Stylist Admin [PERSON_NAME] Apsu Auditor Ambattur [PERSON_NAME] Dingg - …" at bounding box center [119, 195] width 52 height 13
select select "71189"
click at [93, 190] on select "Select Stylist Admin [PERSON_NAME] Apsu Auditor Ambattur [PERSON_NAME] Dingg - …" at bounding box center [119, 195] width 52 height 13
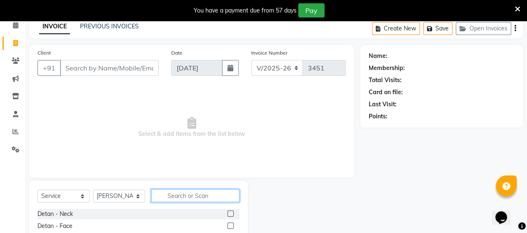
click at [189, 196] on input "text" at bounding box center [195, 195] width 88 height 13
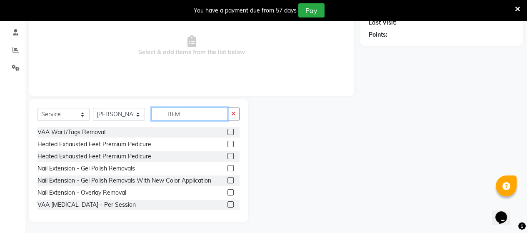
scroll to position [122, 0]
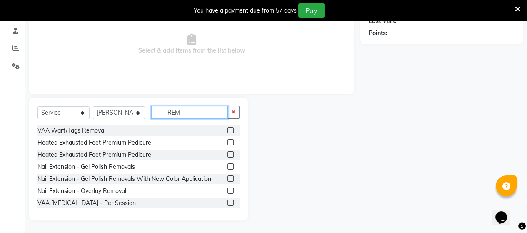
type input "REM"
click at [227, 167] on label at bounding box center [230, 166] width 6 height 6
click at [227, 167] on input "checkbox" at bounding box center [229, 166] width 5 height 5
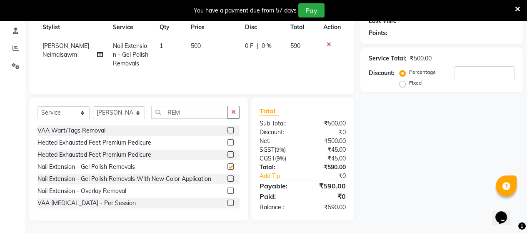
checkbox input "false"
click at [205, 113] on input "REM" at bounding box center [189, 112] width 77 height 13
type input "R"
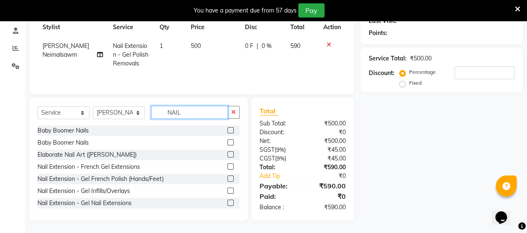
type input "NAIL"
click at [227, 203] on label at bounding box center [230, 202] width 6 height 6
click at [227, 203] on input "checkbox" at bounding box center [229, 202] width 5 height 5
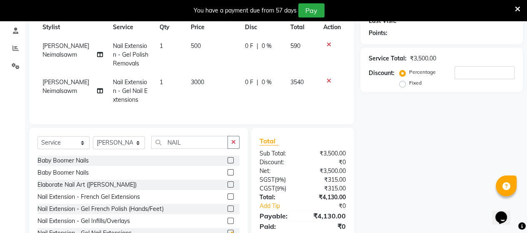
checkbox input "false"
click at [215, 88] on td "3000" at bounding box center [213, 91] width 54 height 36
select select "71189"
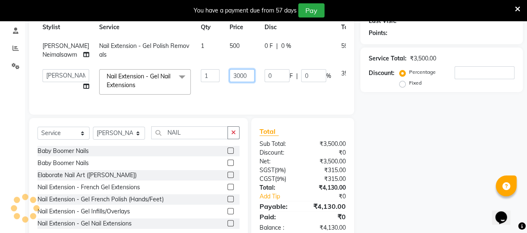
click at [238, 82] on input "3000" at bounding box center [241, 75] width 25 height 13
type input "3"
type input "250"
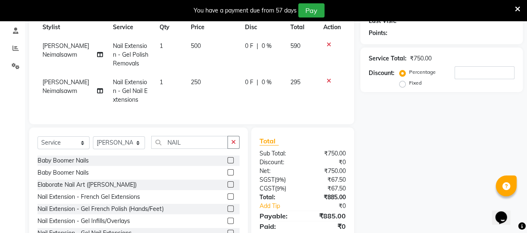
drag, startPoint x: 224, startPoint y: 203, endPoint x: 218, endPoint y: 197, distance: 8.9
click at [227, 199] on label at bounding box center [230, 196] width 6 height 6
click at [227, 199] on input "checkbox" at bounding box center [229, 196] width 5 height 5
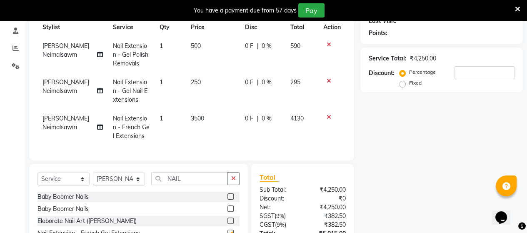
checkbox input "false"
drag, startPoint x: 203, startPoint y: 114, endPoint x: 222, endPoint y: 114, distance: 18.7
click at [215, 114] on td "3500" at bounding box center [213, 127] width 54 height 36
select select "71189"
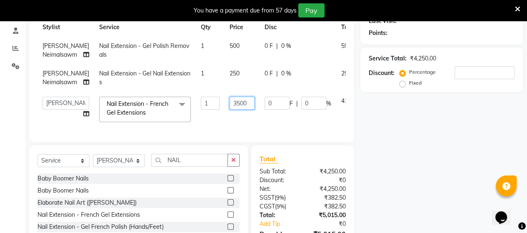
drag, startPoint x: 224, startPoint y: 121, endPoint x: 230, endPoint y: 121, distance: 5.4
click at [229, 110] on input "3500" at bounding box center [241, 103] width 25 height 13
type input "1500"
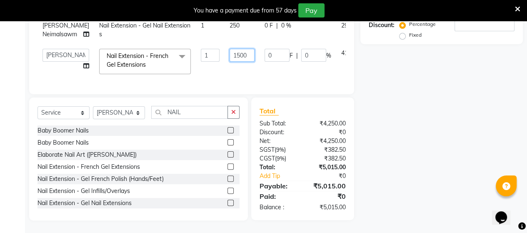
scroll to position [193, 0]
click at [294, 184] on div "Payable:" at bounding box center [278, 186] width 50 height 10
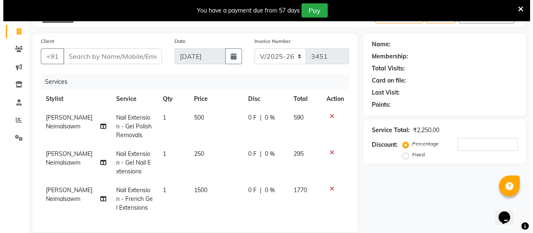
scroll to position [0, 0]
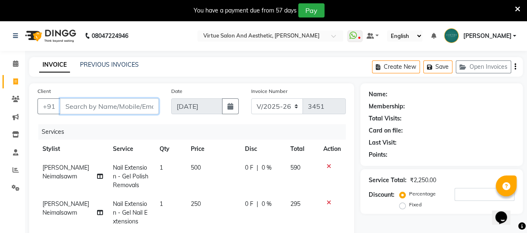
click at [114, 110] on input "Client" at bounding box center [109, 106] width 99 height 16
type input "8"
type input "0"
type input "8098957875"
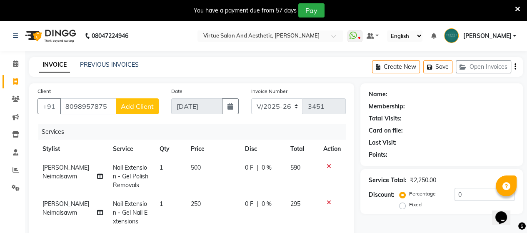
click at [141, 108] on span "Add Client" at bounding box center [137, 106] width 33 height 8
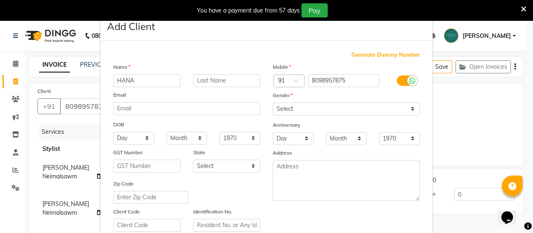
type input "HANA"
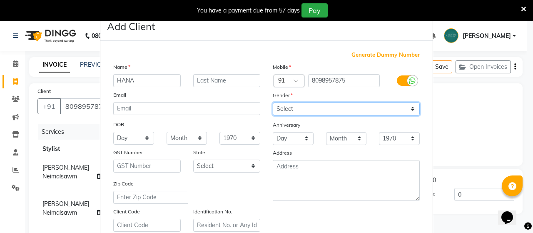
drag, startPoint x: 309, startPoint y: 110, endPoint x: 310, endPoint y: 115, distance: 5.1
click at [310, 115] on select "Select [DEMOGRAPHIC_DATA] [DEMOGRAPHIC_DATA] Other Prefer Not To Say" at bounding box center [346, 108] width 147 height 13
select select "[DEMOGRAPHIC_DATA]"
click at [273, 103] on select "Select [DEMOGRAPHIC_DATA] [DEMOGRAPHIC_DATA] Other Prefer Not To Say" at bounding box center [346, 108] width 147 height 13
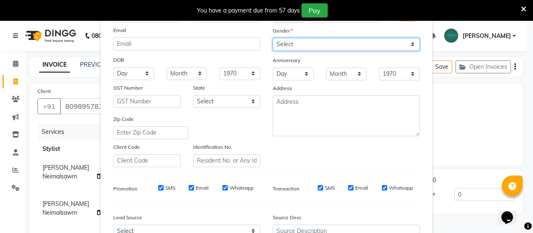
scroll to position [125, 0]
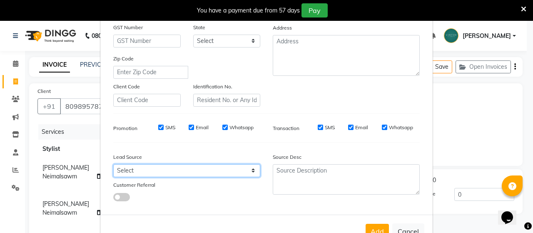
click at [160, 173] on select "Select Walk-in Referral Internet Friend Word of Mouth Advertisement Facebook Ju…" at bounding box center [186, 170] width 147 height 13
select select "30565"
click at [113, 167] on select "Select Walk-in Referral Internet Friend Word of Mouth Advertisement Facebook Ju…" at bounding box center [186, 170] width 147 height 13
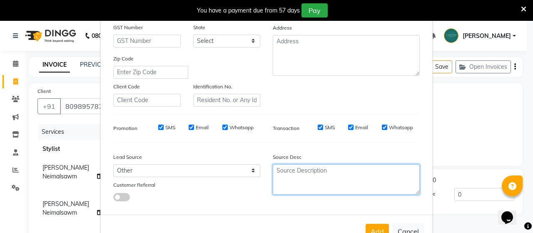
click at [309, 184] on textarea at bounding box center [346, 179] width 147 height 30
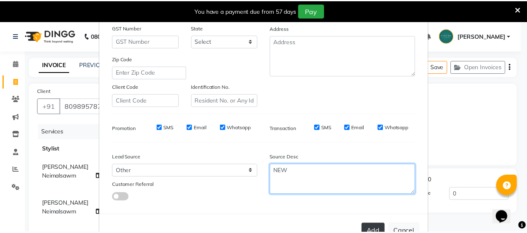
scroll to position [155, 0]
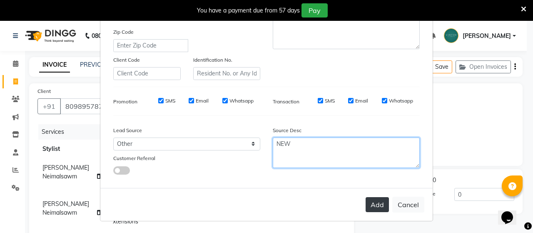
type textarea "NEW"
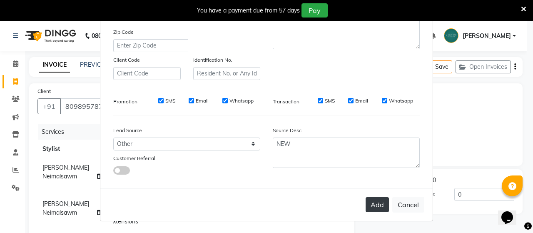
click at [369, 206] on button "Add" at bounding box center [377, 204] width 23 height 15
type input "80******75"
select select
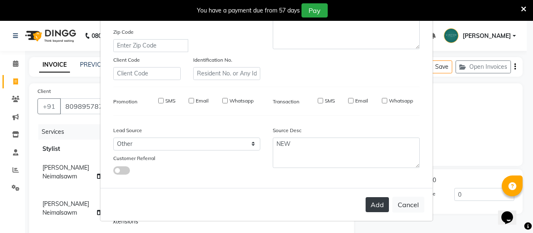
select select
checkbox input "false"
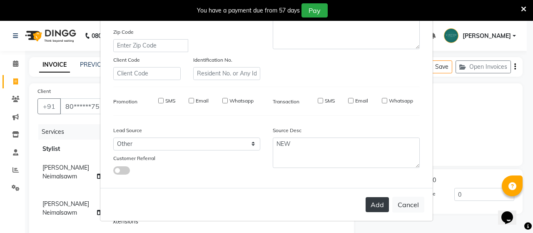
checkbox input "false"
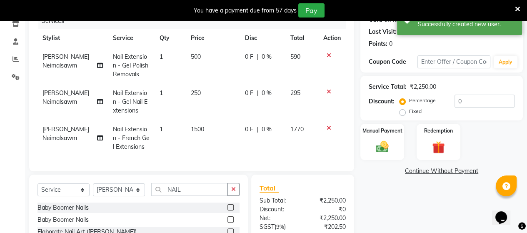
scroll to position [125, 0]
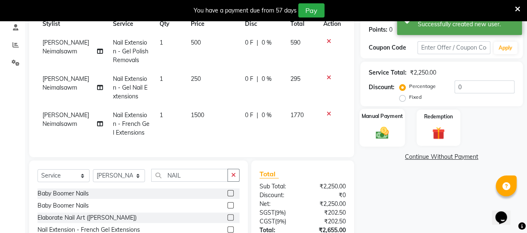
click at [378, 130] on img at bounding box center [381, 132] width 21 height 15
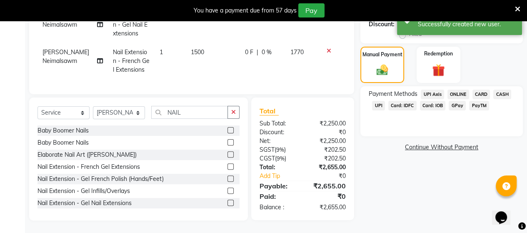
scroll to position [194, 0]
click at [376, 101] on span "UPI" at bounding box center [378, 106] width 13 height 10
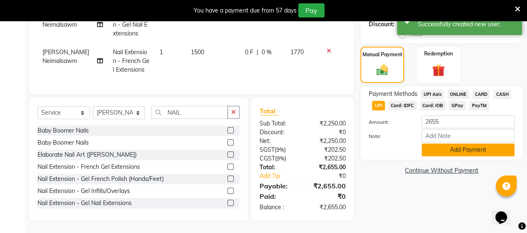
click at [441, 144] on button "Add Payment" at bounding box center [467, 149] width 93 height 13
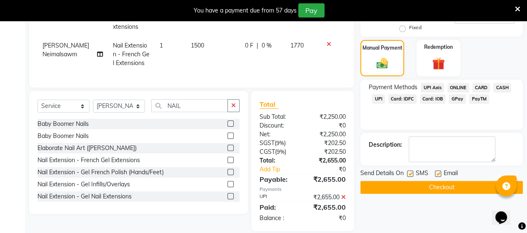
click at [445, 188] on button "Checkout" at bounding box center [441, 187] width 162 height 13
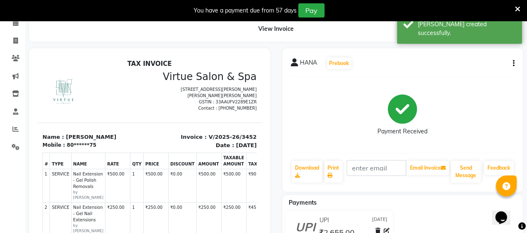
scroll to position [28, 0]
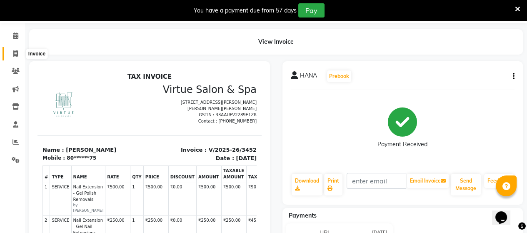
click at [19, 55] on span at bounding box center [15, 54] width 15 height 10
select select "service"
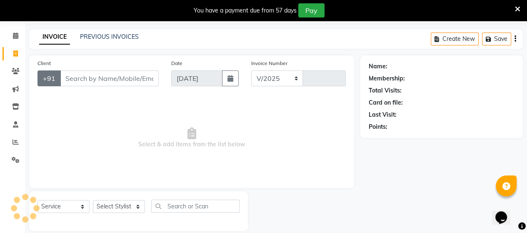
select select "4466"
type input "3453"
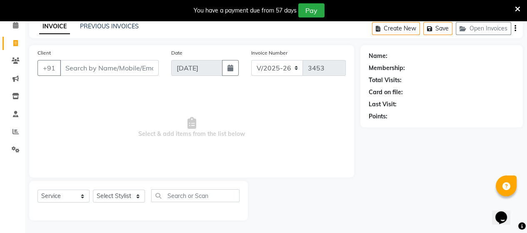
click at [120, 66] on input "Client" at bounding box center [109, 68] width 99 height 16
click at [113, 25] on link "PREVIOUS INVOICES" at bounding box center [109, 25] width 59 height 7
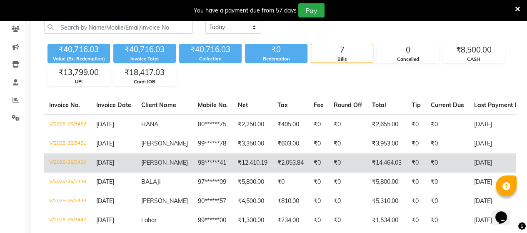
scroll to position [38, 0]
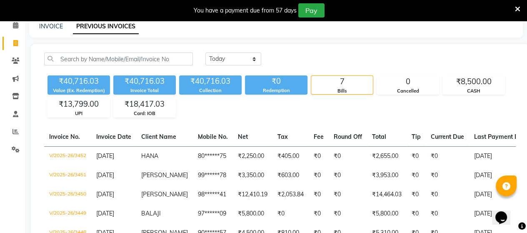
click at [46, 20] on div "You have a payment due from 57 days Pay" at bounding box center [263, 10] width 527 height 21
click at [47, 26] on link "INVOICE" at bounding box center [51, 25] width 24 height 7
select select "4466"
select select "service"
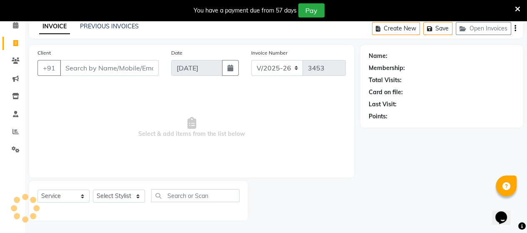
click at [111, 64] on input "Client" at bounding box center [109, 68] width 99 height 16
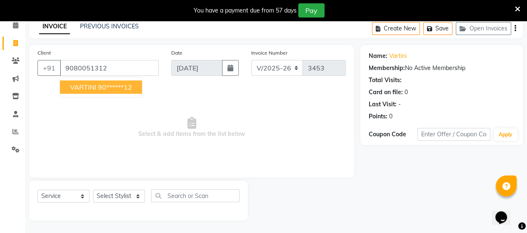
click at [106, 84] on ngb-highlight "90******12" at bounding box center [115, 87] width 34 height 8
type input "90******12"
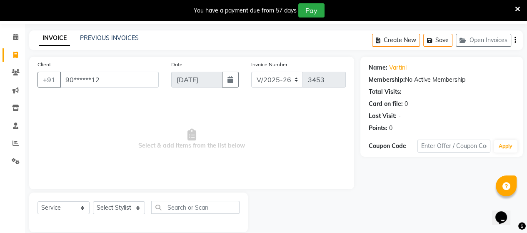
scroll to position [38, 0]
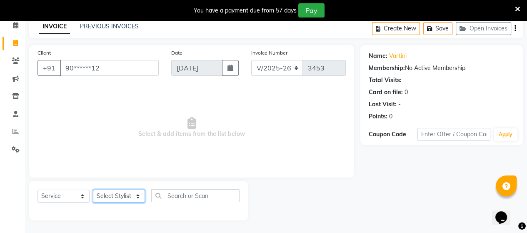
click at [107, 195] on select "Select Stylist Admin [PERSON_NAME] Apsu Auditor Ambattur [PERSON_NAME] Dingg - …" at bounding box center [119, 195] width 52 height 13
select select "47999"
click at [93, 190] on select "Select Stylist Admin [PERSON_NAME] Apsu Auditor Ambattur [PERSON_NAME] Dingg - …" at bounding box center [119, 195] width 52 height 13
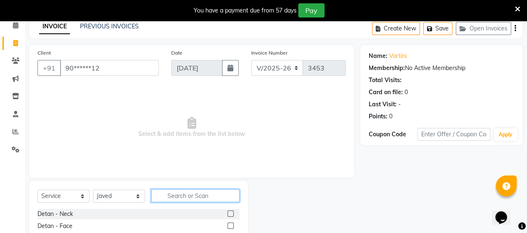
click at [167, 197] on input "text" at bounding box center [195, 195] width 88 height 13
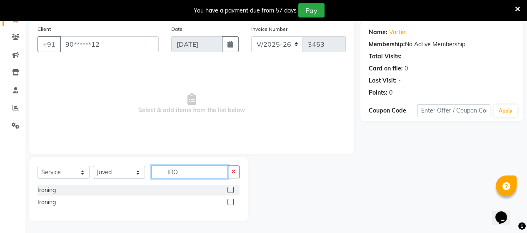
scroll to position [62, 0]
type input "IRO"
click at [230, 189] on label at bounding box center [230, 189] width 6 height 6
click at [230, 189] on input "checkbox" at bounding box center [229, 189] width 5 height 5
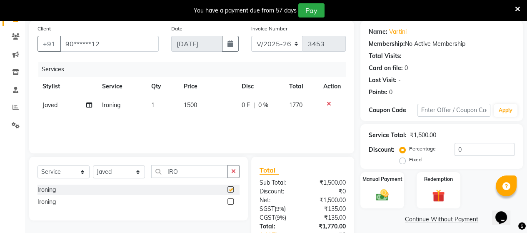
checkbox input "false"
click at [202, 113] on td "1500" at bounding box center [208, 105] width 58 height 19
select select "47999"
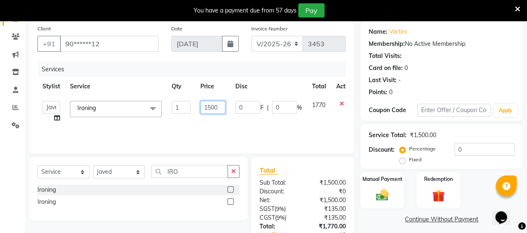
click at [219, 106] on input "1500" at bounding box center [212, 107] width 25 height 13
type input "1"
type input "900"
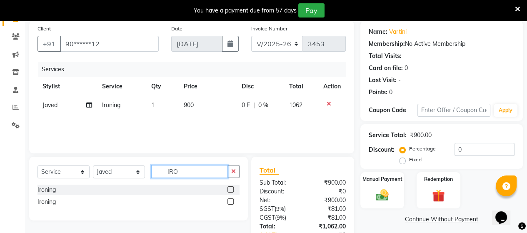
click at [193, 176] on input "IRO" at bounding box center [189, 171] width 77 height 13
type input "I"
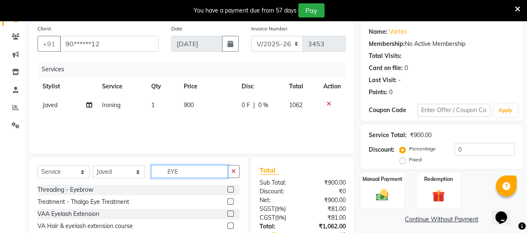
type input "EYE"
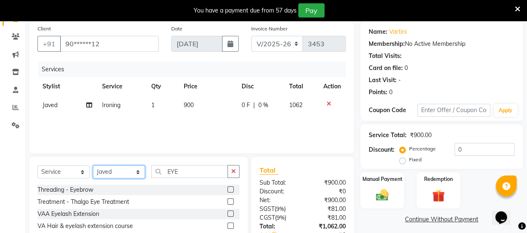
click at [115, 169] on select "Select Stylist Admin [PERSON_NAME] Apsu Auditor Ambattur [PERSON_NAME] Dingg - …" at bounding box center [119, 171] width 52 height 13
select select "40345"
click at [93, 166] on select "Select Stylist Admin [PERSON_NAME] Apsu Auditor Ambattur [PERSON_NAME] Dingg - …" at bounding box center [119, 171] width 52 height 13
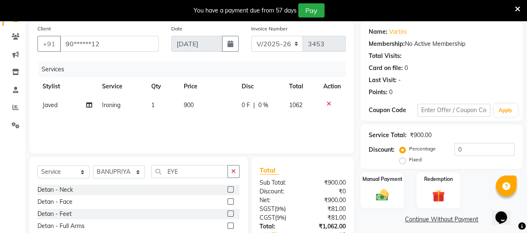
click at [227, 189] on label at bounding box center [230, 189] width 6 height 6
click at [227, 189] on input "checkbox" at bounding box center [229, 189] width 5 height 5
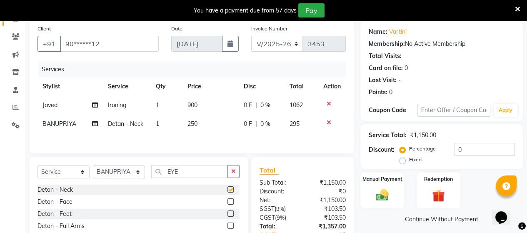
checkbox input "false"
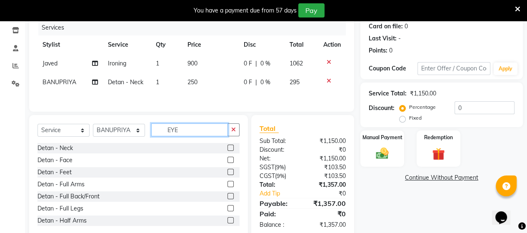
click at [194, 133] on input "EYE" at bounding box center [189, 129] width 77 height 13
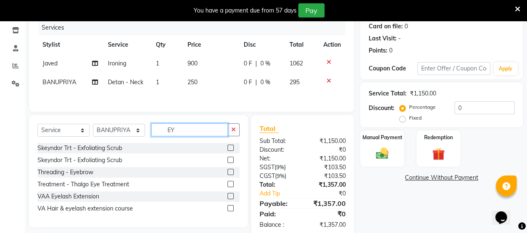
type input "EYE"
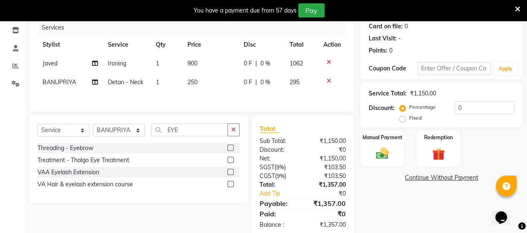
click at [328, 81] on icon at bounding box center [328, 81] width 5 height 6
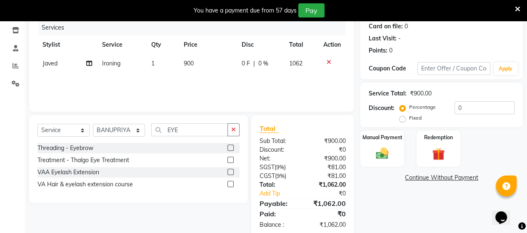
click at [232, 147] on label at bounding box center [230, 147] width 6 height 6
click at [232, 147] on input "checkbox" at bounding box center [229, 147] width 5 height 5
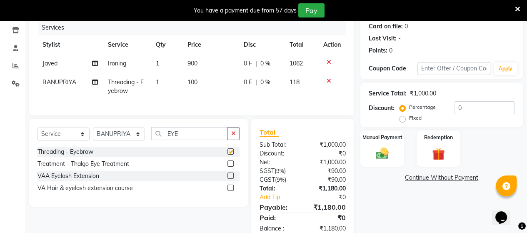
checkbox input "false"
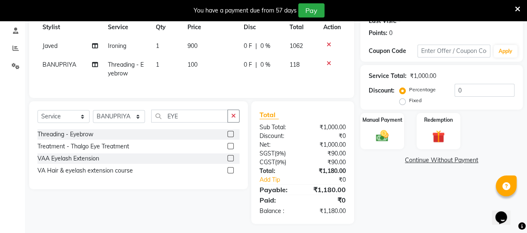
scroll to position [132, 0]
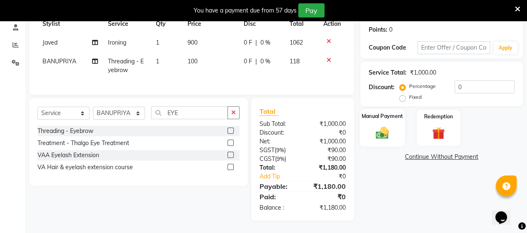
click at [381, 118] on div "Manual Payment" at bounding box center [381, 128] width 45 height 38
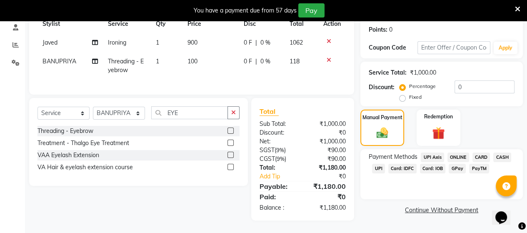
click at [504, 152] on span "CASH" at bounding box center [502, 157] width 18 height 10
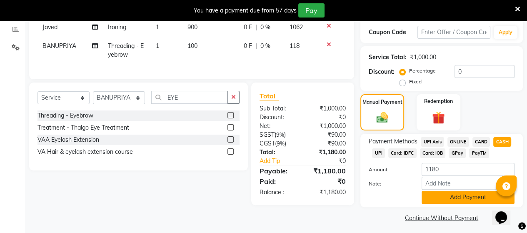
scroll to position [145, 0]
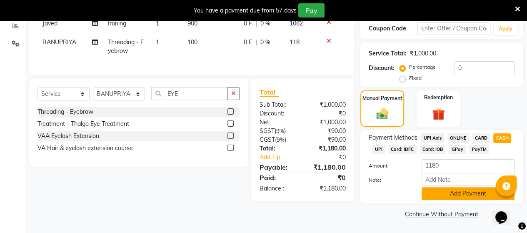
click at [449, 196] on button "Add Payment" at bounding box center [467, 193] width 93 height 13
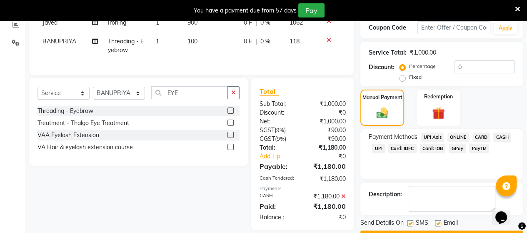
scroll to position [167, 0]
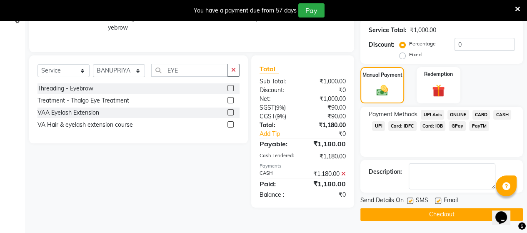
click at [429, 216] on button "Checkout" at bounding box center [441, 214] width 162 height 13
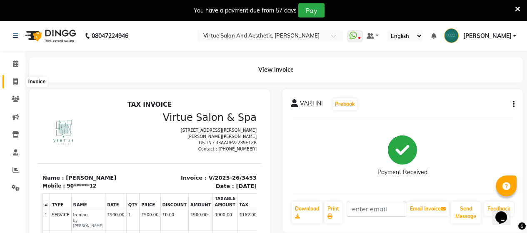
click at [12, 81] on span at bounding box center [15, 82] width 15 height 10
select select "4466"
select select "service"
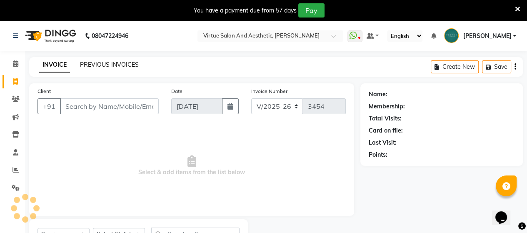
scroll to position [38, 0]
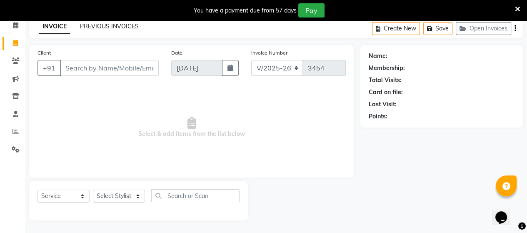
click at [106, 25] on link "PREVIOUS INVOICES" at bounding box center [109, 25] width 59 height 7
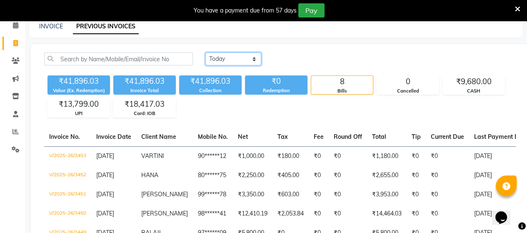
click at [237, 62] on select "Today Yesterday Custom Range" at bounding box center [233, 58] width 56 height 13
select select "yesterday"
click at [205, 52] on select "Today Yesterday Custom Range" at bounding box center [233, 58] width 56 height 13
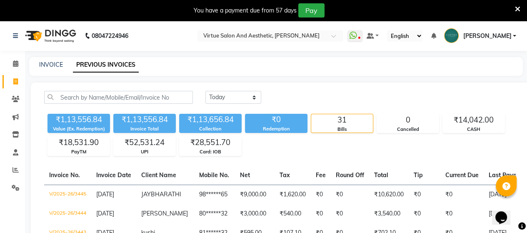
click at [379, 71] on div "INVOICE PREVIOUS INVOICES" at bounding box center [275, 66] width 493 height 19
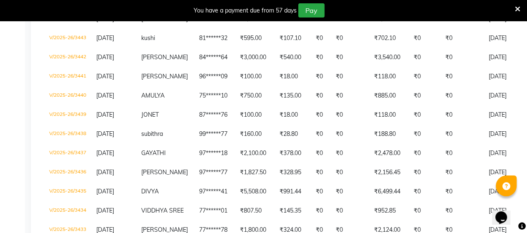
scroll to position [208, 0]
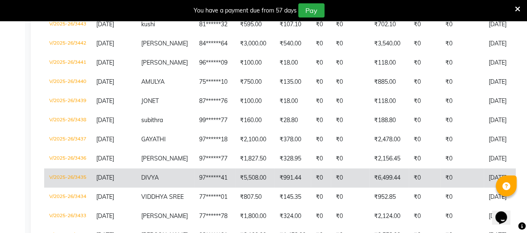
click at [184, 178] on td "DIVYA" at bounding box center [165, 177] width 58 height 19
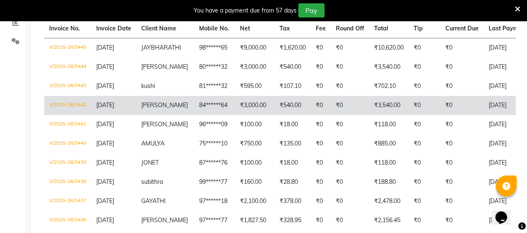
scroll to position [0, 0]
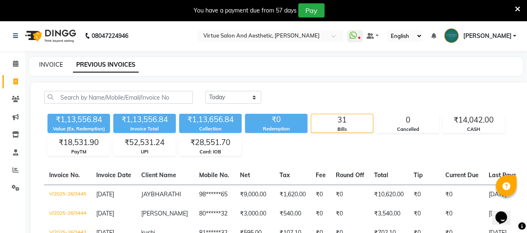
click at [46, 63] on link "INVOICE" at bounding box center [51, 64] width 24 height 7
select select "4466"
select select "service"
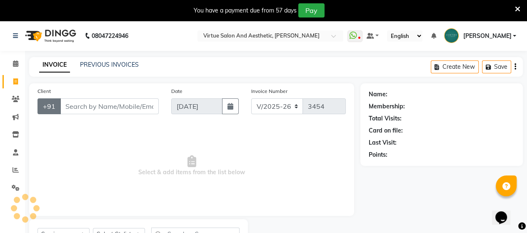
scroll to position [38, 0]
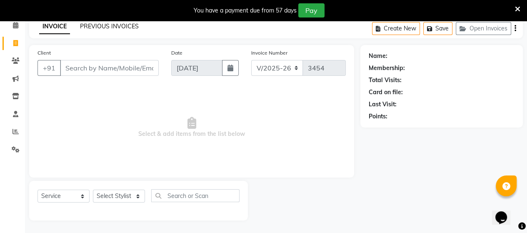
click at [126, 26] on link "PREVIOUS INVOICES" at bounding box center [109, 25] width 59 height 7
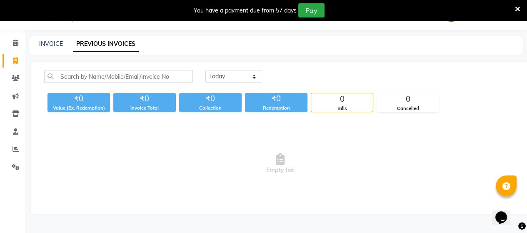
scroll to position [38, 0]
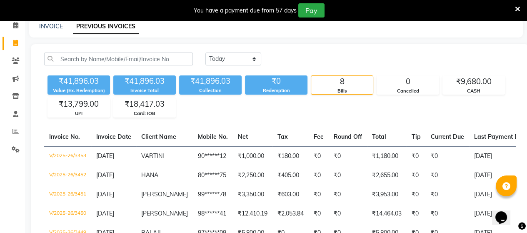
click at [220, 76] on div "₹41,896.03" at bounding box center [210, 81] width 62 height 12
click at [223, 63] on select "Today Yesterday Custom Range" at bounding box center [233, 58] width 56 height 13
select select "yesterday"
click at [205, 52] on select "Today Yesterday Custom Range" at bounding box center [233, 58] width 56 height 13
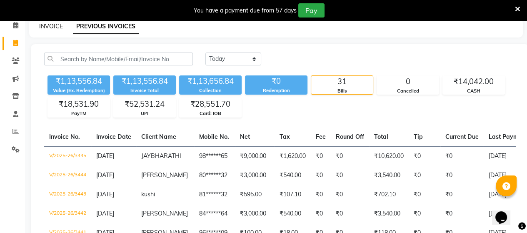
click at [56, 27] on link "INVOICE" at bounding box center [51, 25] width 24 height 7
select select "4466"
select select "service"
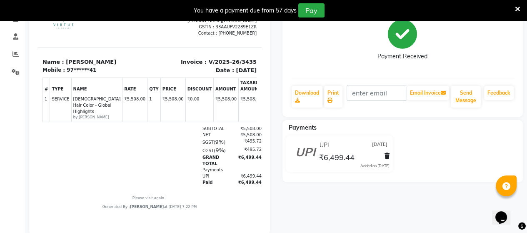
scroll to position [125, 0]
